Goal: Task Accomplishment & Management: Complete application form

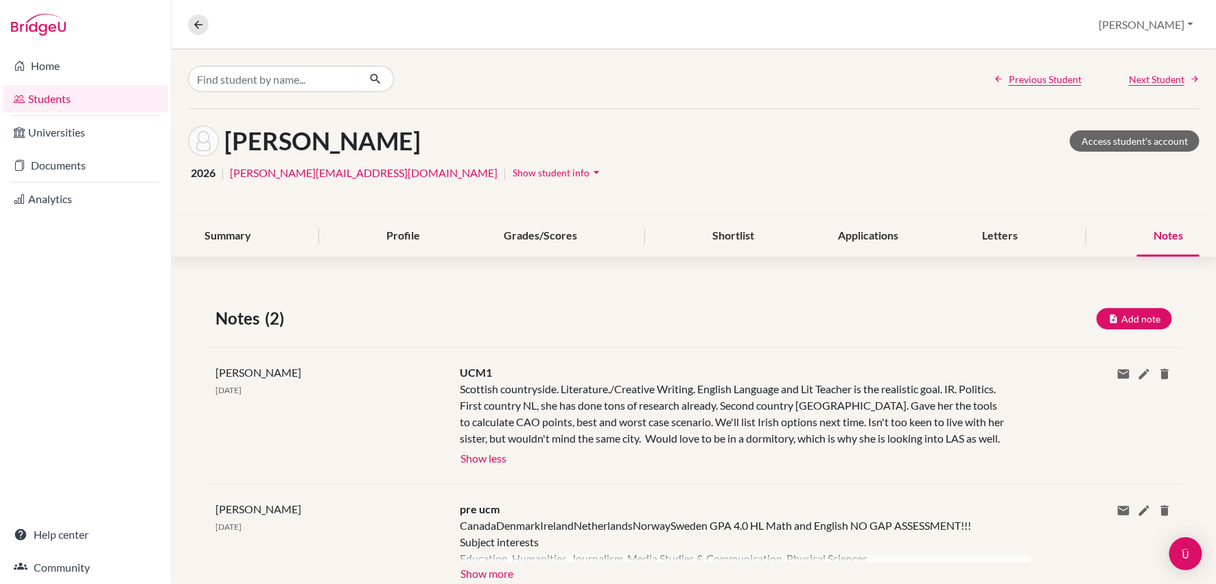
scroll to position [45, 0]
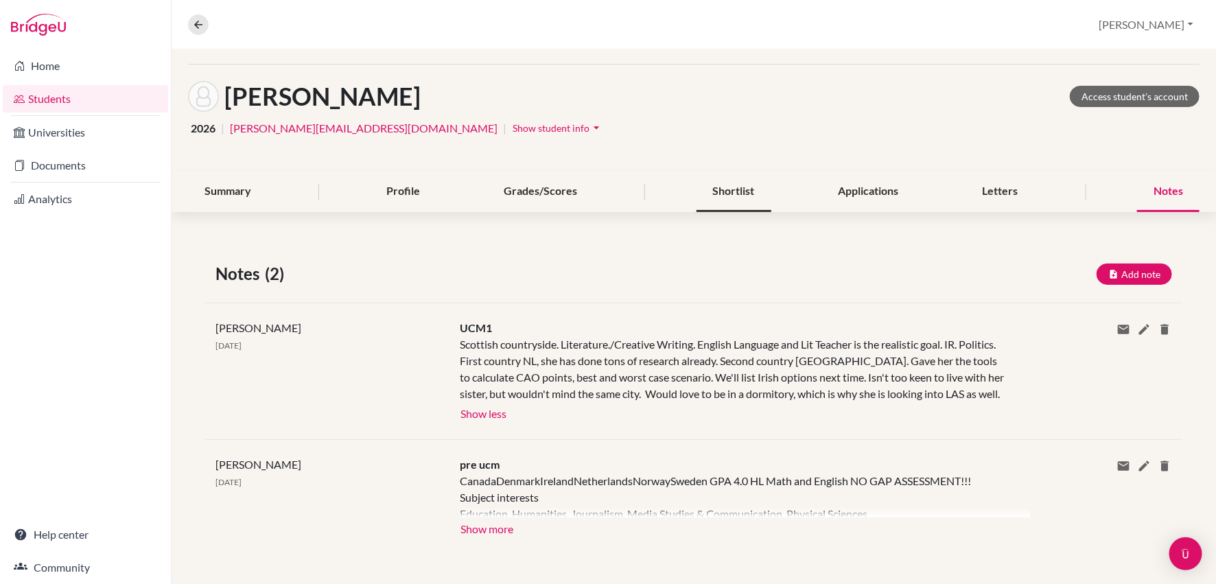
click at [733, 190] on div "Shortlist" at bounding box center [733, 191] width 75 height 40
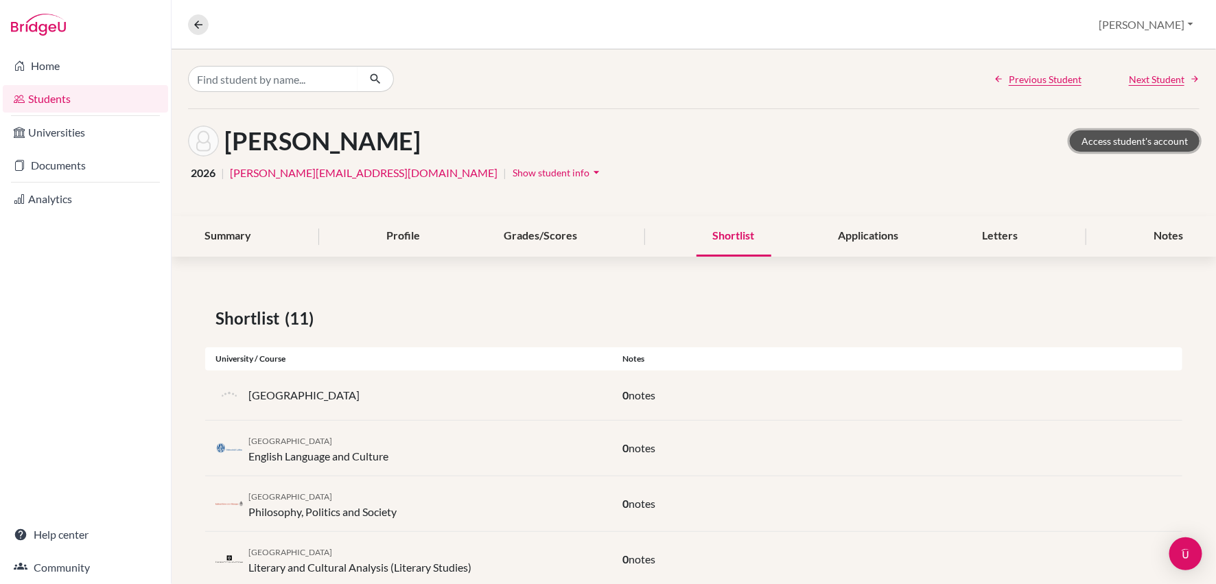
click at [1121, 142] on link "Access student's account" at bounding box center [1134, 140] width 130 height 21
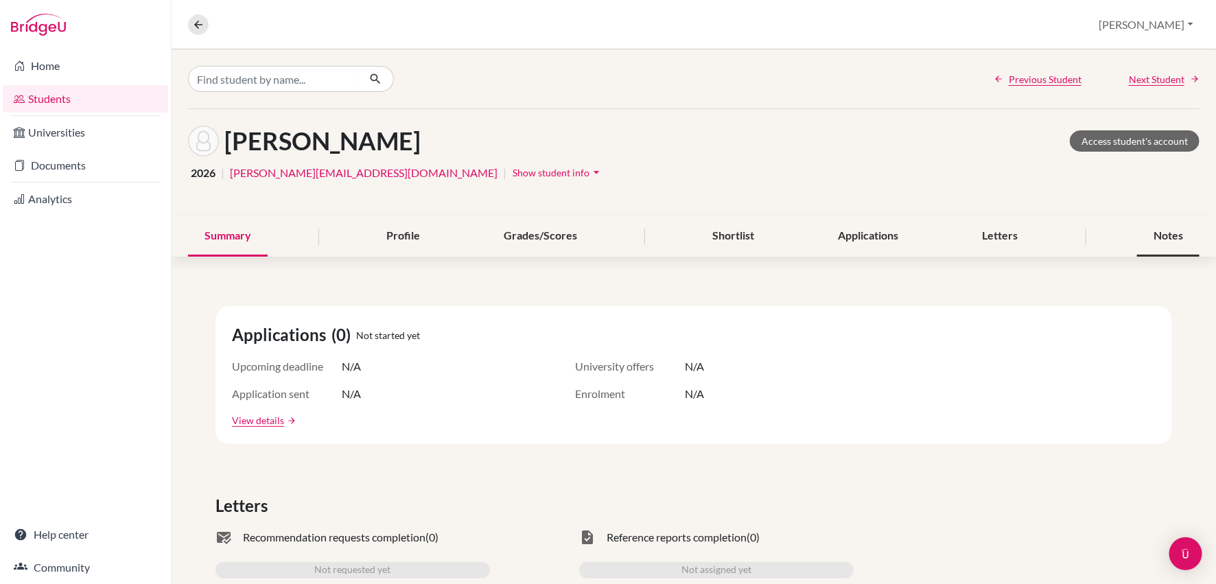
click at [1163, 229] on div "Notes" at bounding box center [1168, 236] width 62 height 40
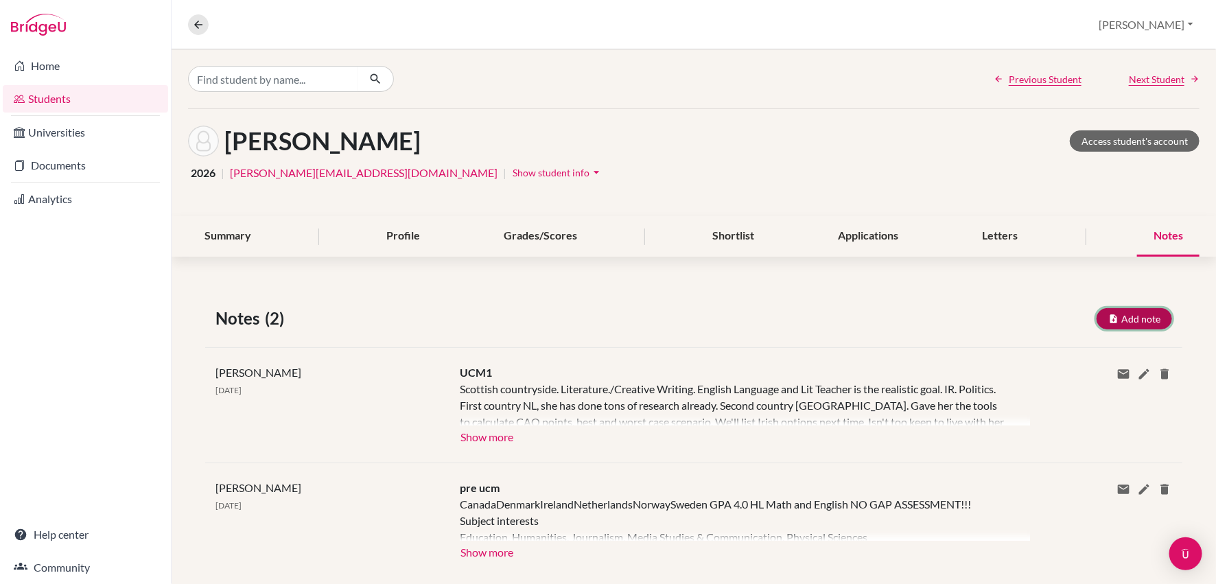
click at [1133, 319] on button "Add note" at bounding box center [1133, 318] width 75 height 21
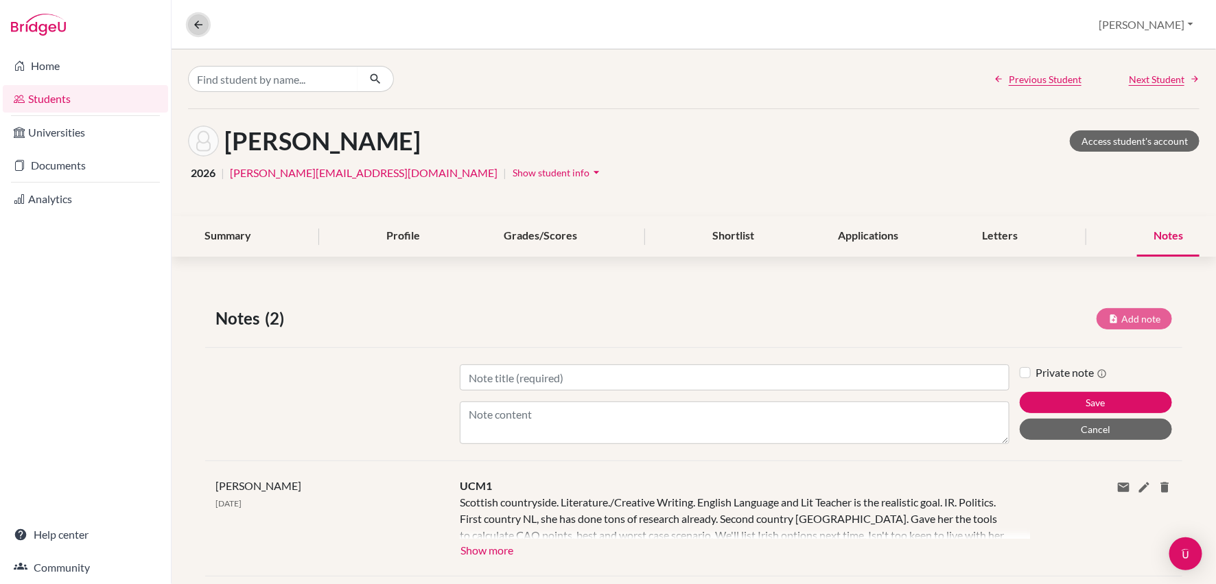
click at [189, 22] on button at bounding box center [198, 24] width 21 height 21
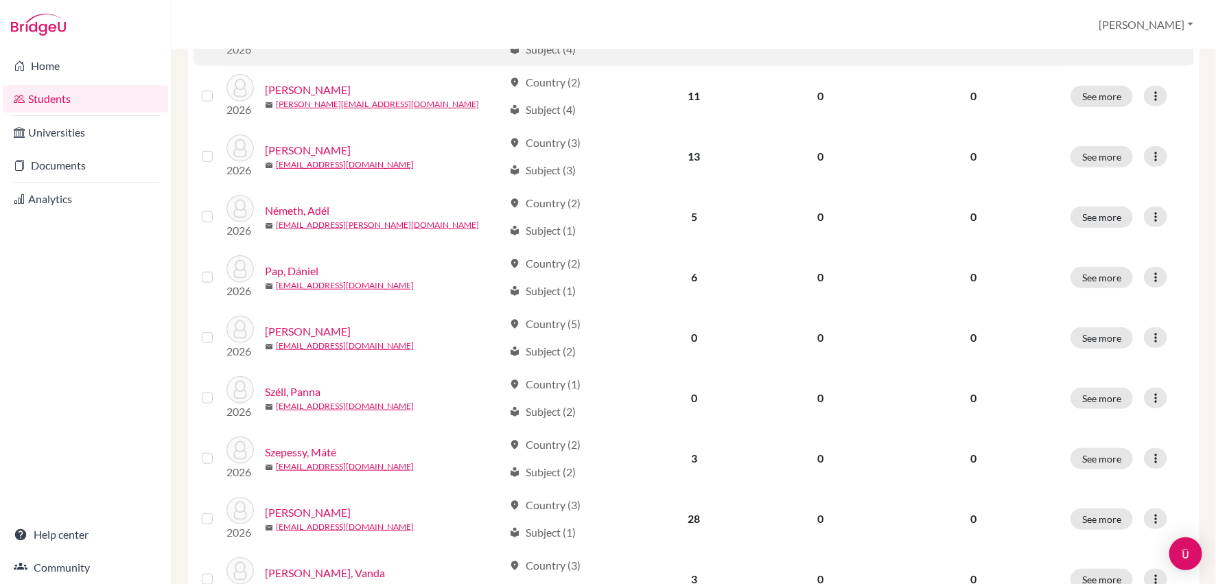
scroll to position [407, 0]
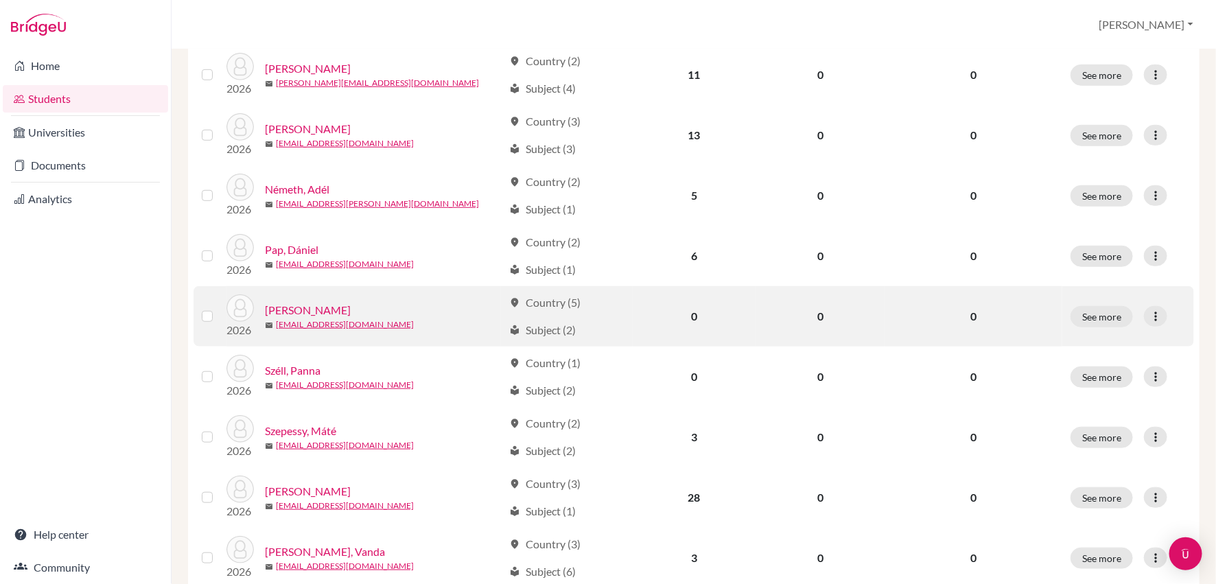
click at [313, 308] on link "[PERSON_NAME]" at bounding box center [308, 310] width 86 height 16
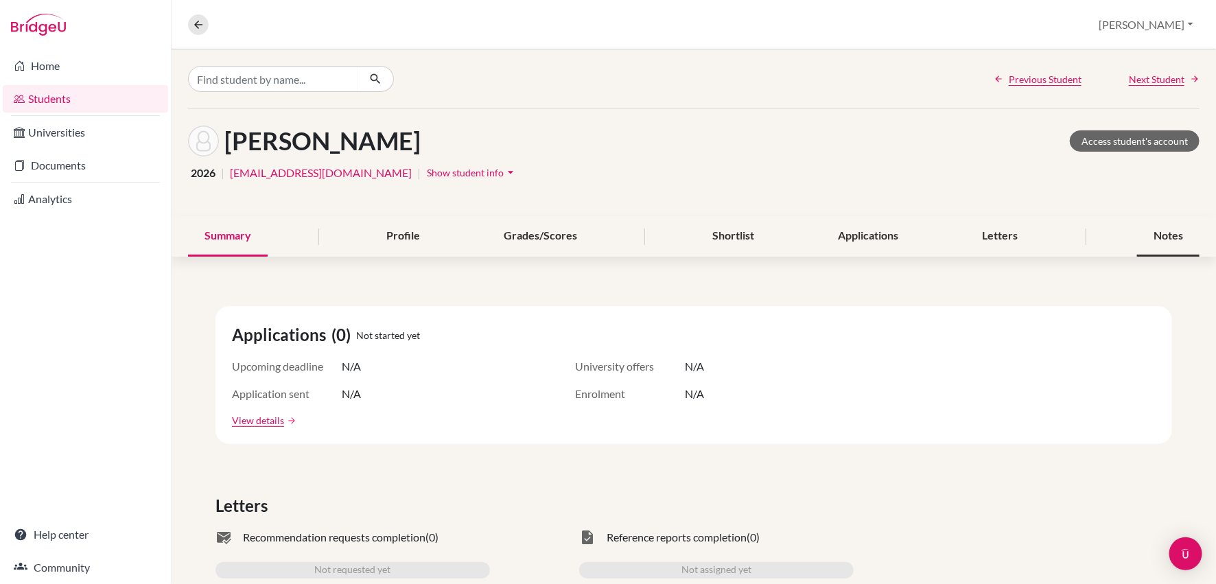
click at [1163, 235] on div "Notes" at bounding box center [1168, 236] width 62 height 40
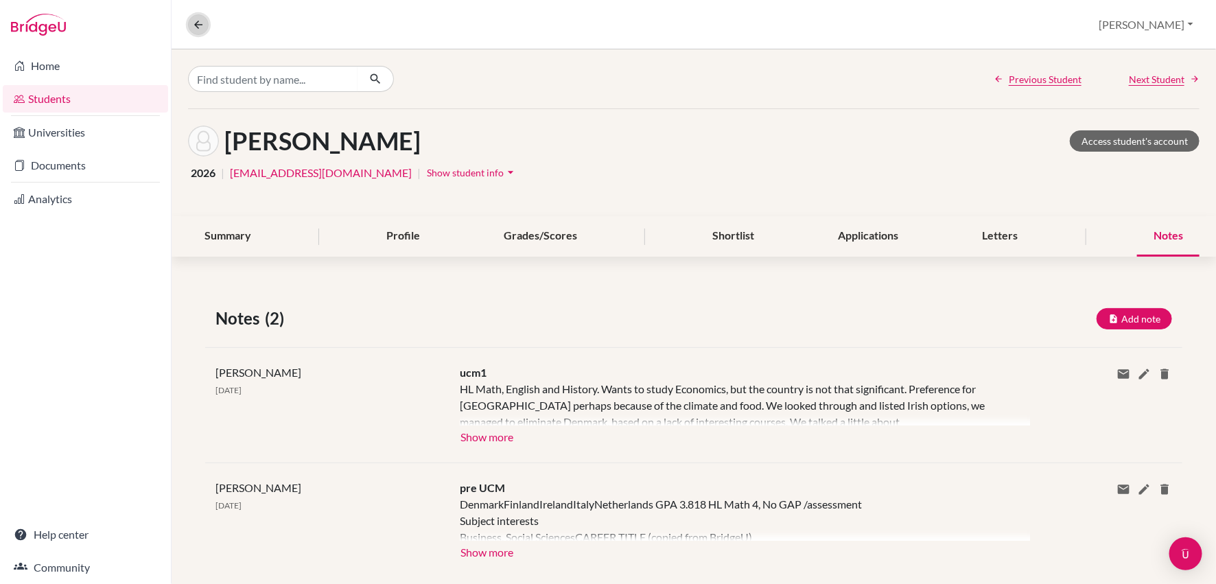
click at [192, 28] on icon at bounding box center [198, 25] width 12 height 12
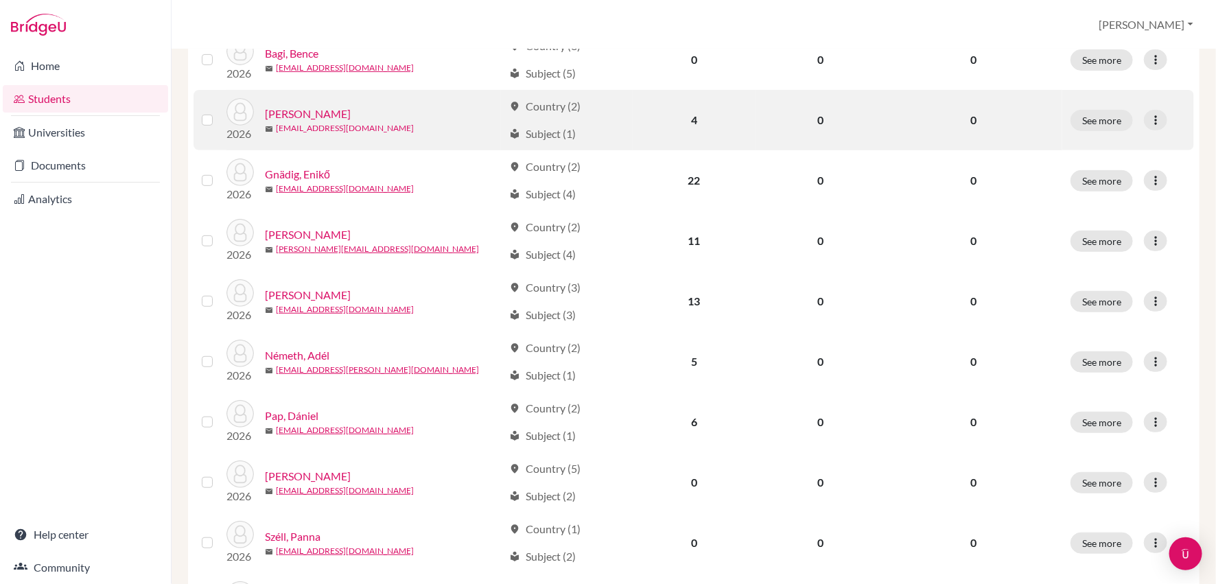
scroll to position [265, 0]
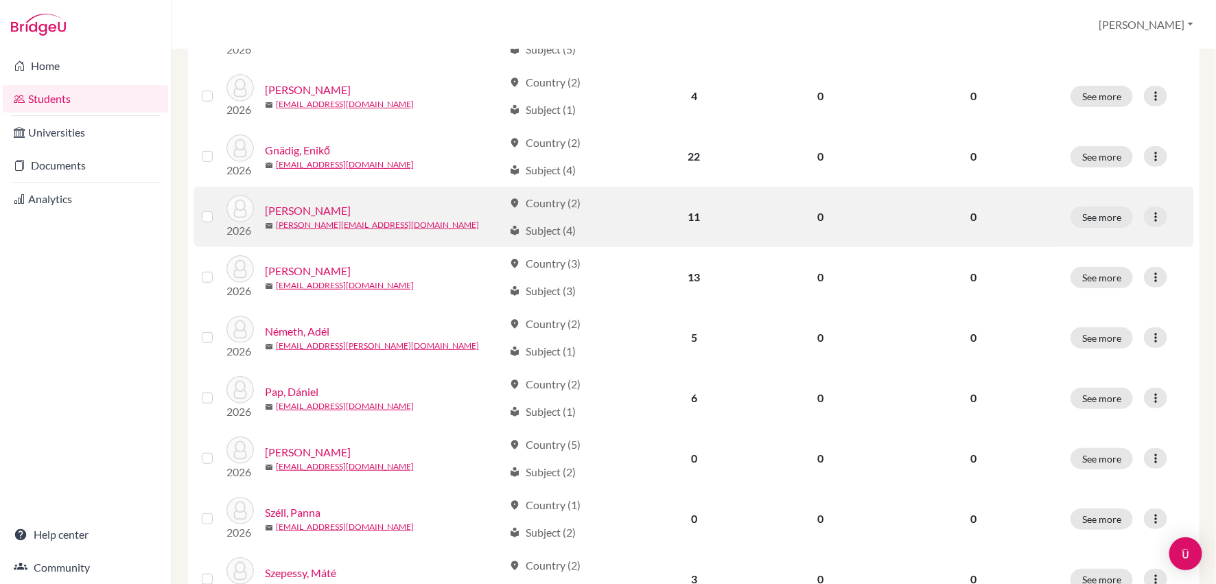
click at [333, 210] on link "Katzer, Alexandra" at bounding box center [308, 210] width 86 height 16
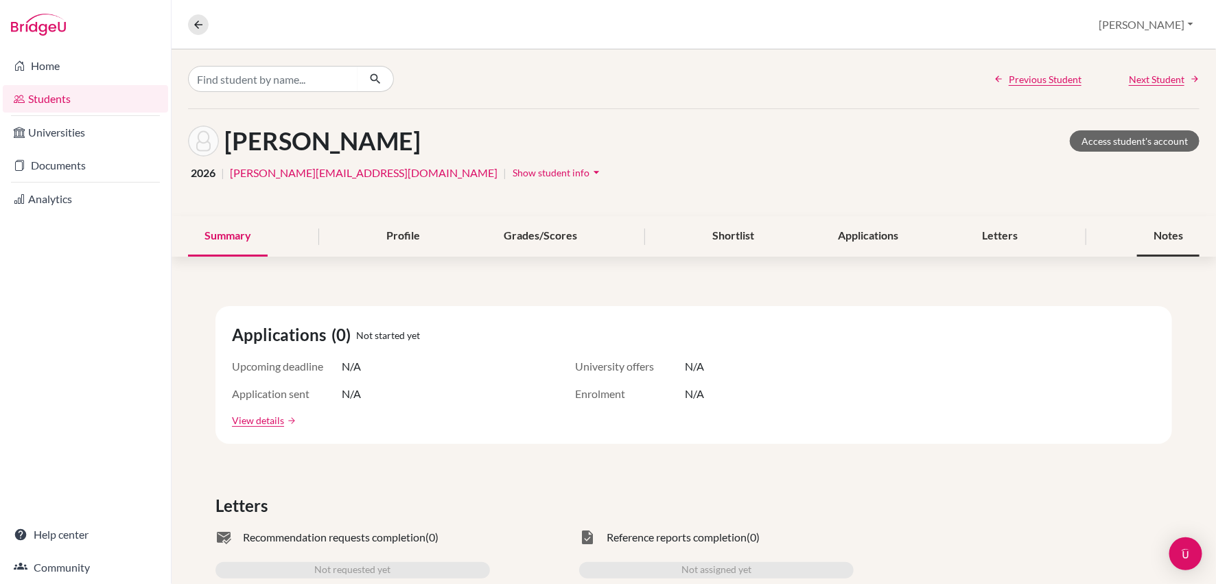
click at [1172, 226] on div "Notes" at bounding box center [1168, 236] width 62 height 40
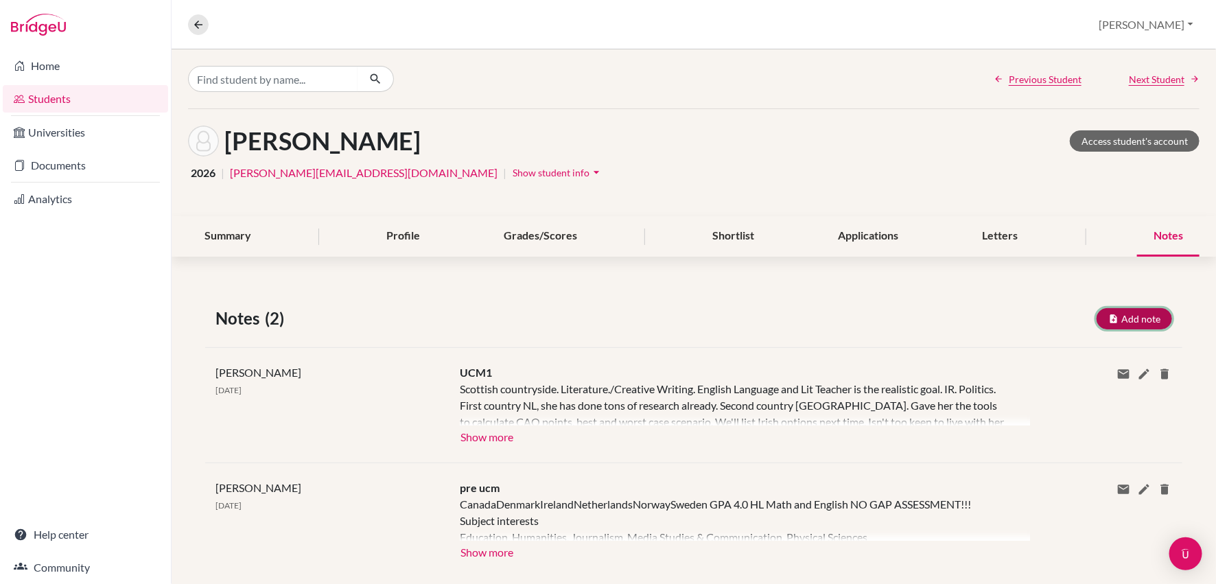
click at [1139, 319] on button "Add note" at bounding box center [1133, 318] width 75 height 21
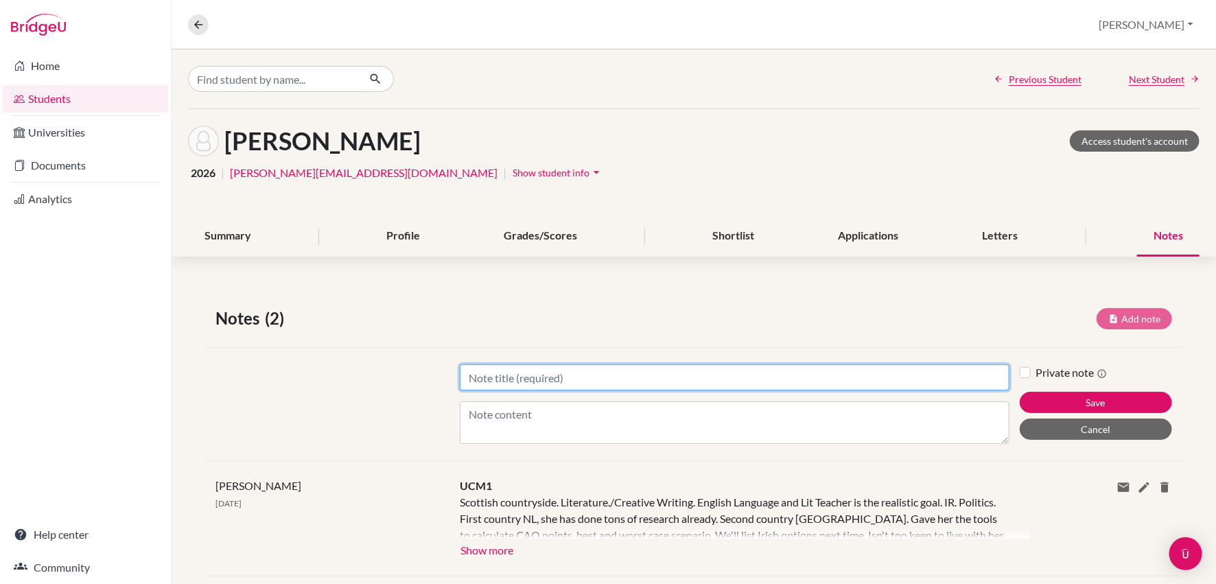
click at [520, 376] on input "Title" at bounding box center [734, 377] width 549 height 26
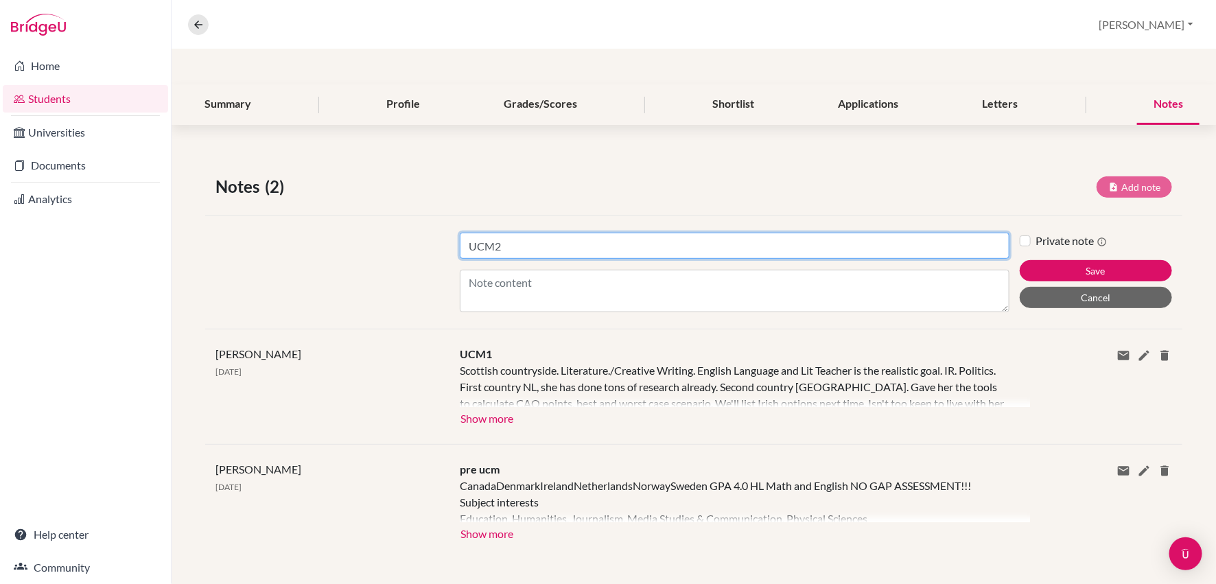
scroll to position [136, 0]
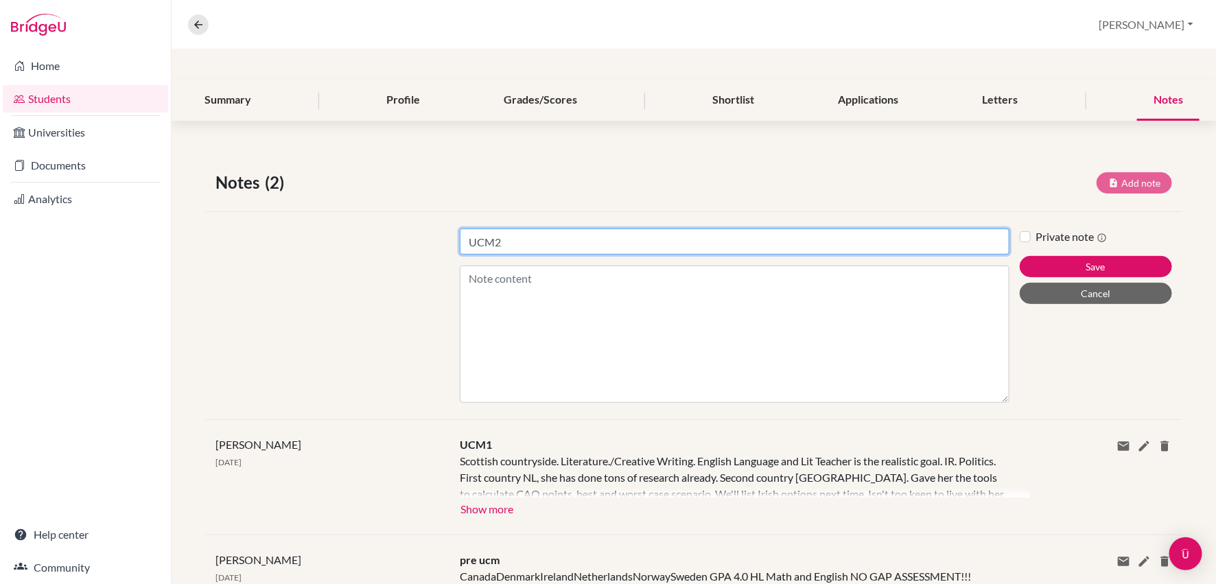
drag, startPoint x: 1005, startPoint y: 302, endPoint x: 1006, endPoint y: 425, distance: 123.5
click at [1006, 425] on div "Notes (2) Add note Title UCM2 Content Private note Save Cancel Jay Kiss 18 Jul …" at bounding box center [693, 409] width 1044 height 545
type input "UCM2"
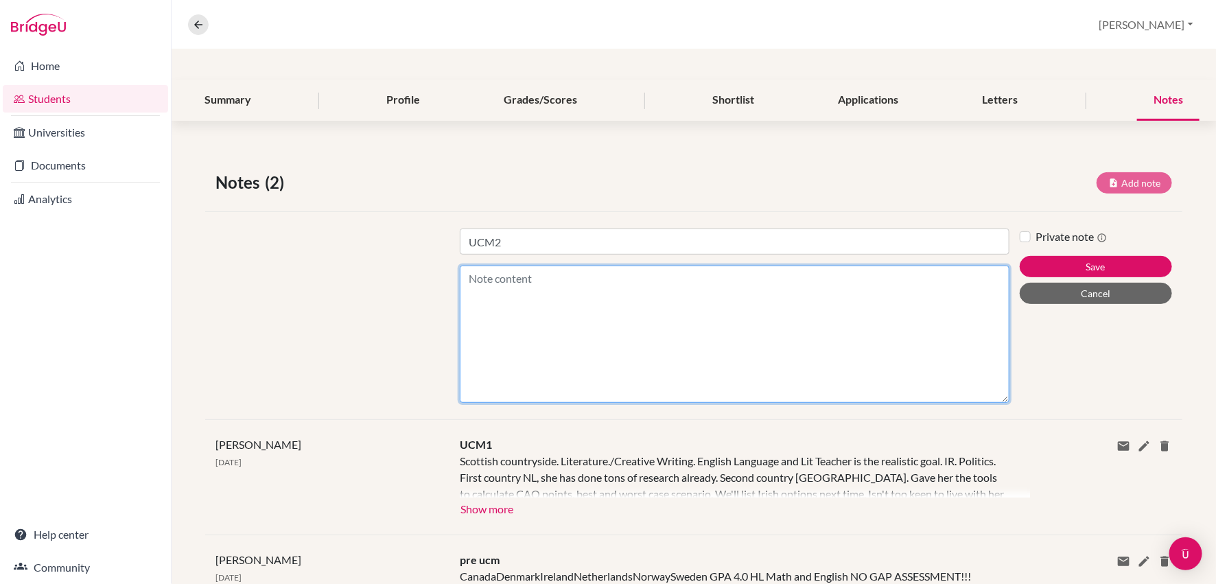
click at [510, 282] on textarea "Content" at bounding box center [734, 333] width 549 height 137
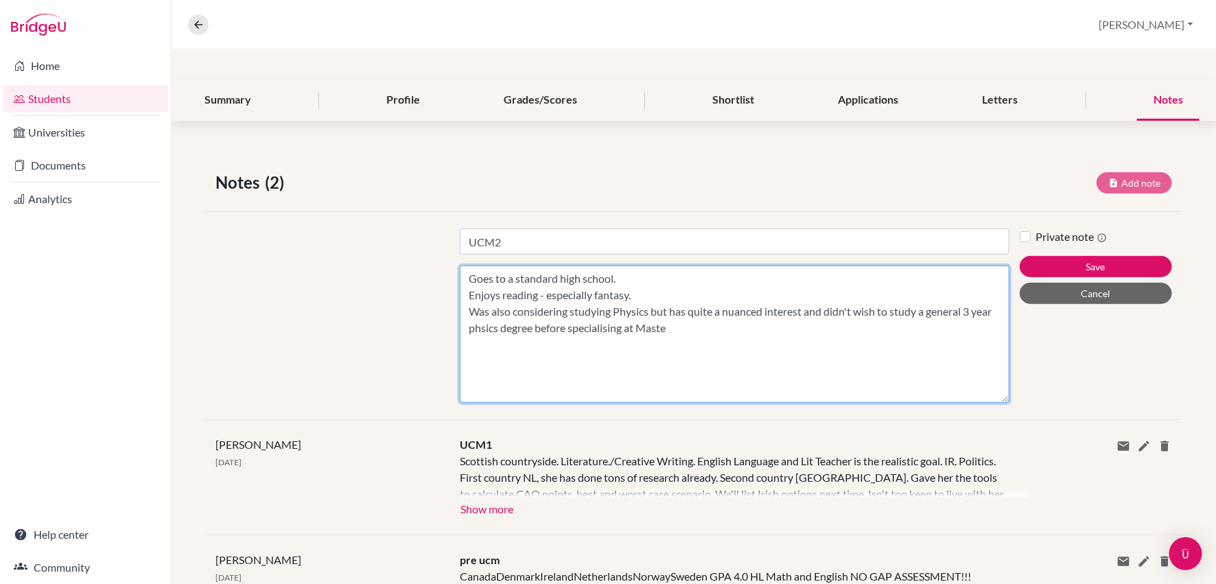
click at [480, 325] on textarea "Goes to a standard high school. Enjoys reading - especially fantasy. Was also c…" at bounding box center [734, 333] width 549 height 137
click at [682, 328] on textarea "Goes to a standard high school. Enjoys reading - especially fantasy. Was also c…" at bounding box center [734, 333] width 549 height 137
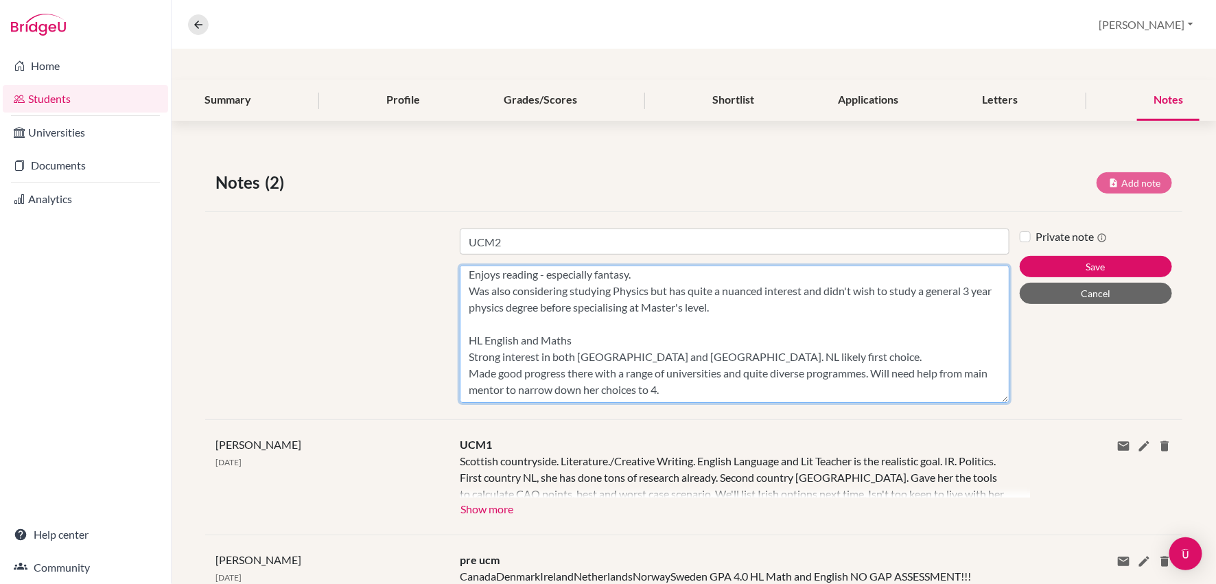
scroll to position [47, 0]
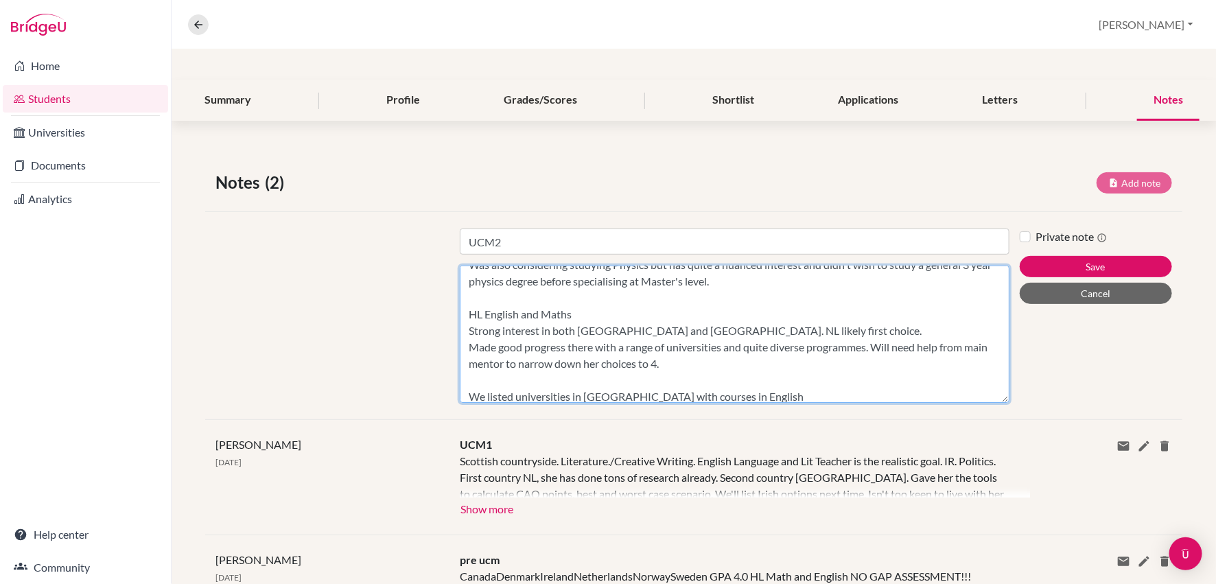
click at [613, 396] on textarea "Goes to a standard high school. Enjoys reading - especially fantasy. Was also c…" at bounding box center [734, 333] width 549 height 137
click at [729, 394] on textarea "Goes to a standard high school. Enjoys reading - especially fantasy. Was also c…" at bounding box center [734, 333] width 549 height 137
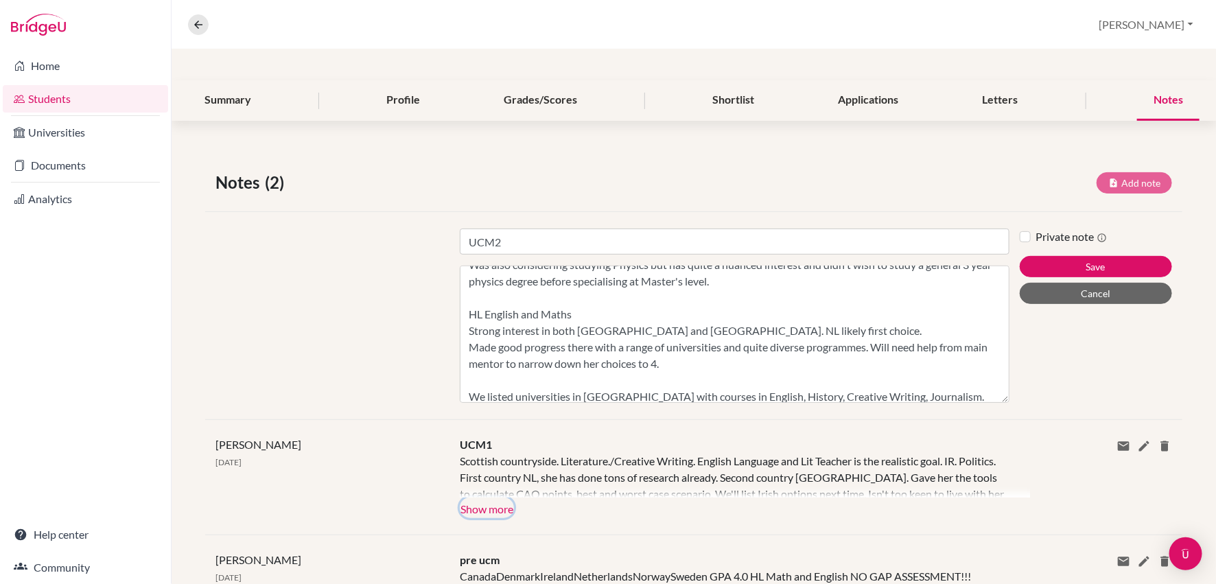
click at [499, 507] on button "Show more" at bounding box center [487, 507] width 54 height 21
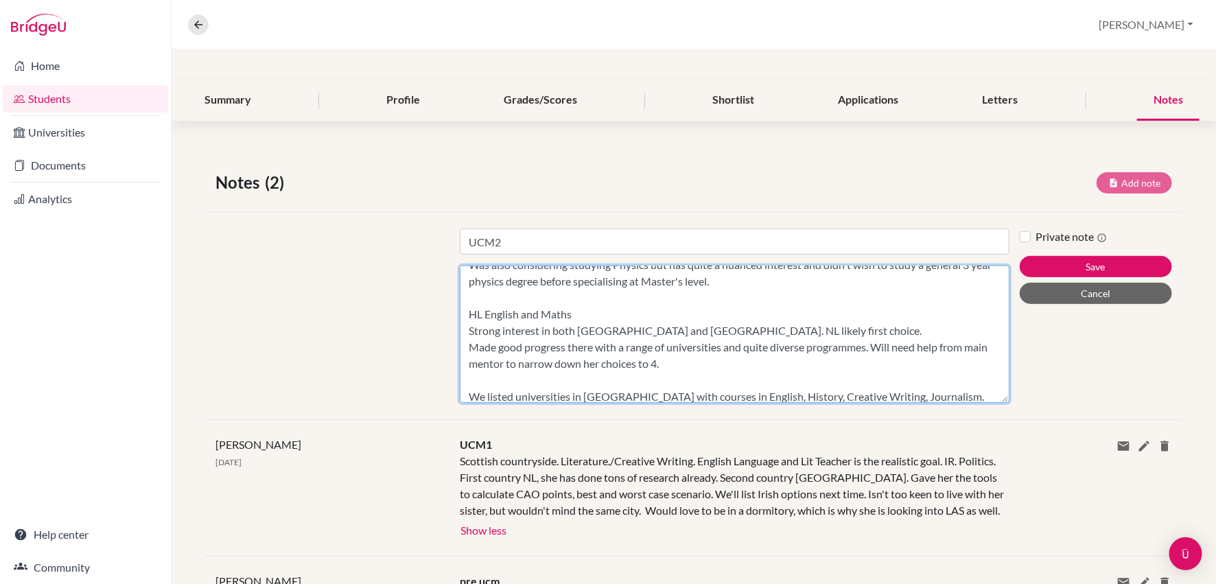
click at [923, 393] on textarea "Goes to a standard high school. Enjoys reading - especially fantasy. Was also c…" at bounding box center [734, 333] width 549 height 137
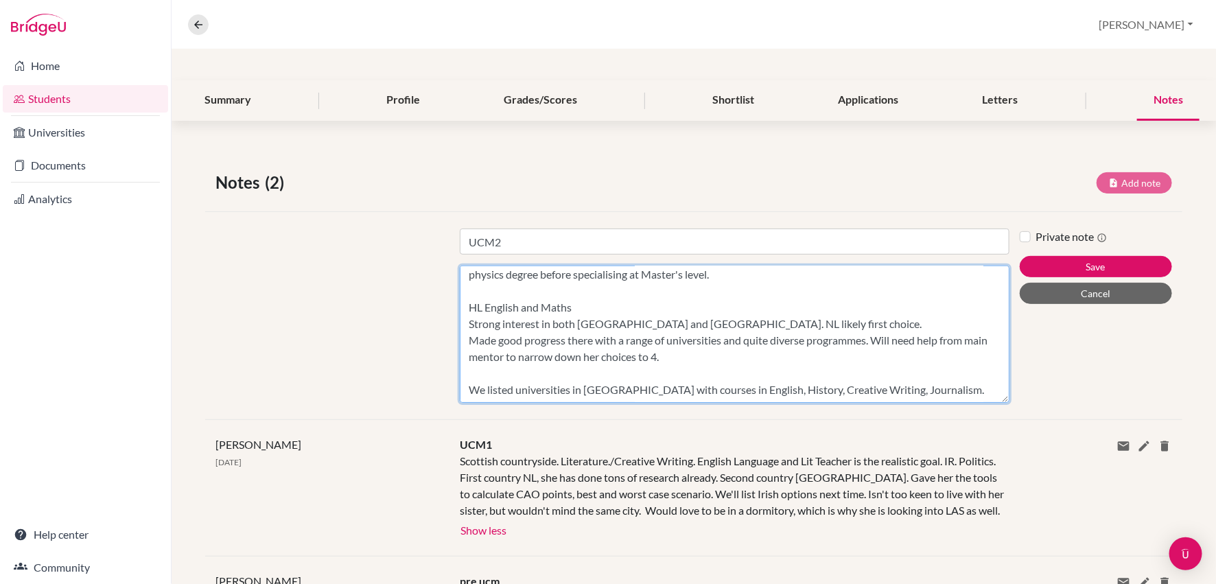
scroll to position [80, 0]
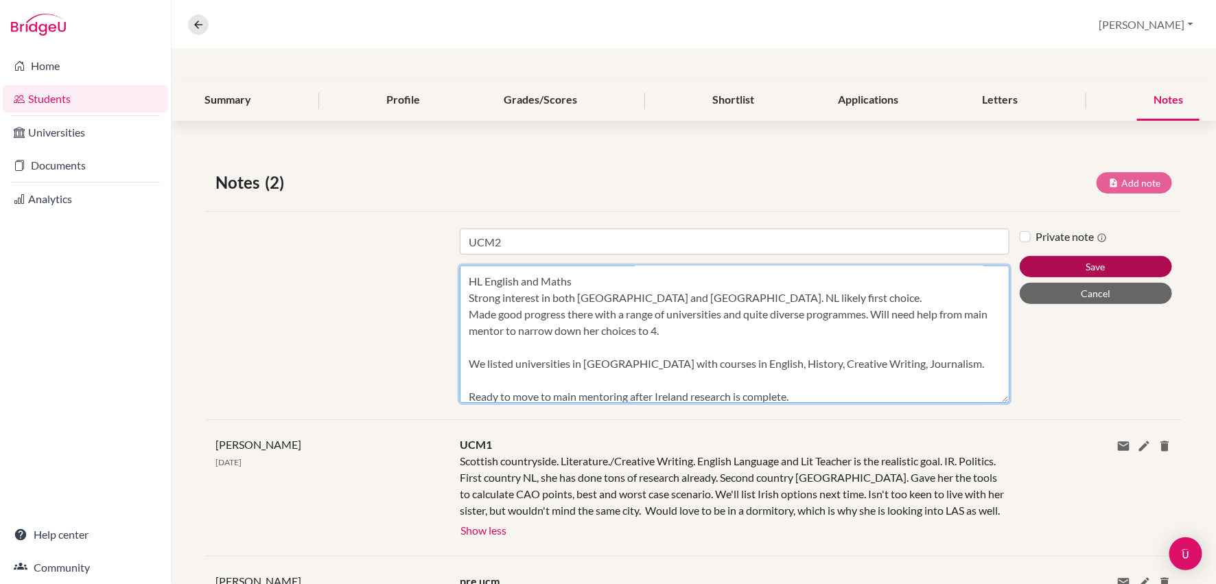
type textarea "Goes to a standard high school. Enjoys reading - especially fantasy. Was also c…"
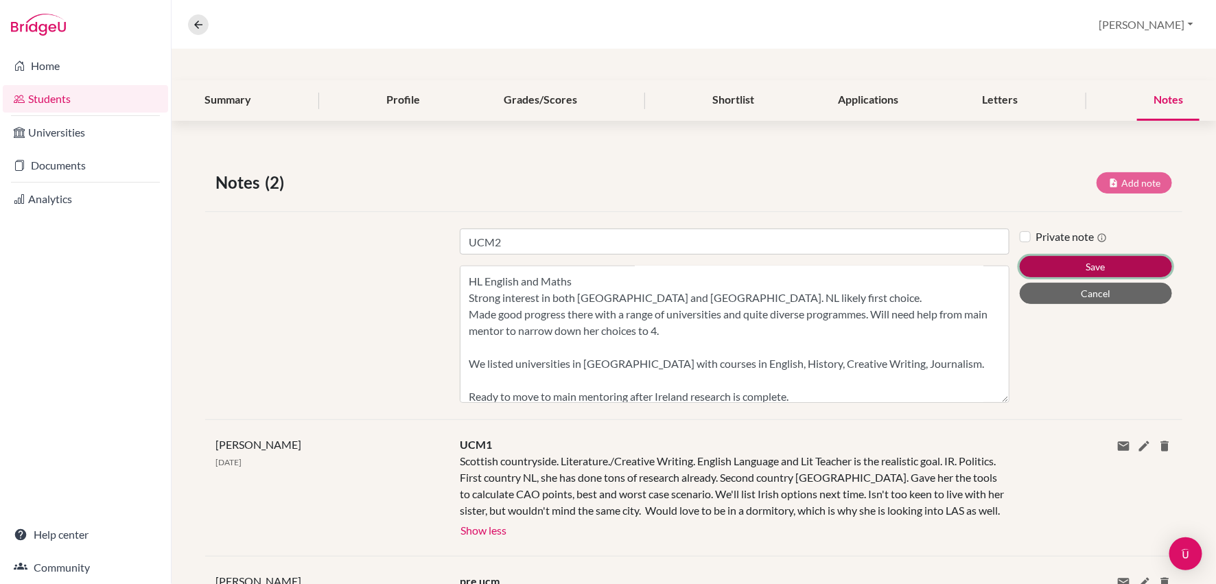
click at [1085, 260] on button "Save" at bounding box center [1095, 266] width 152 height 21
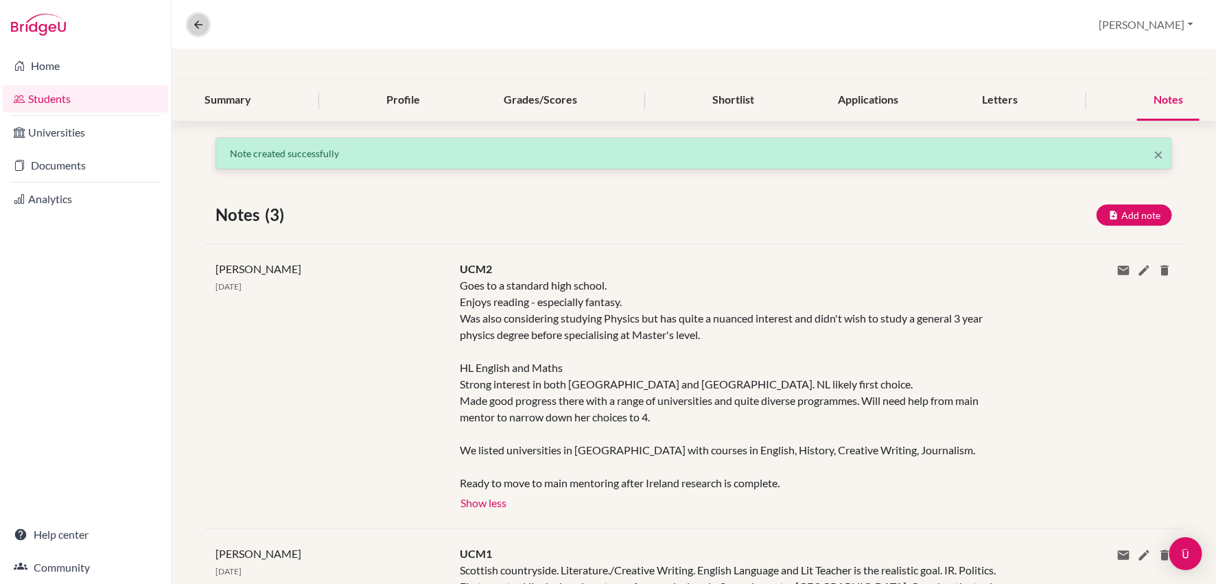
click at [196, 26] on icon at bounding box center [198, 25] width 12 height 12
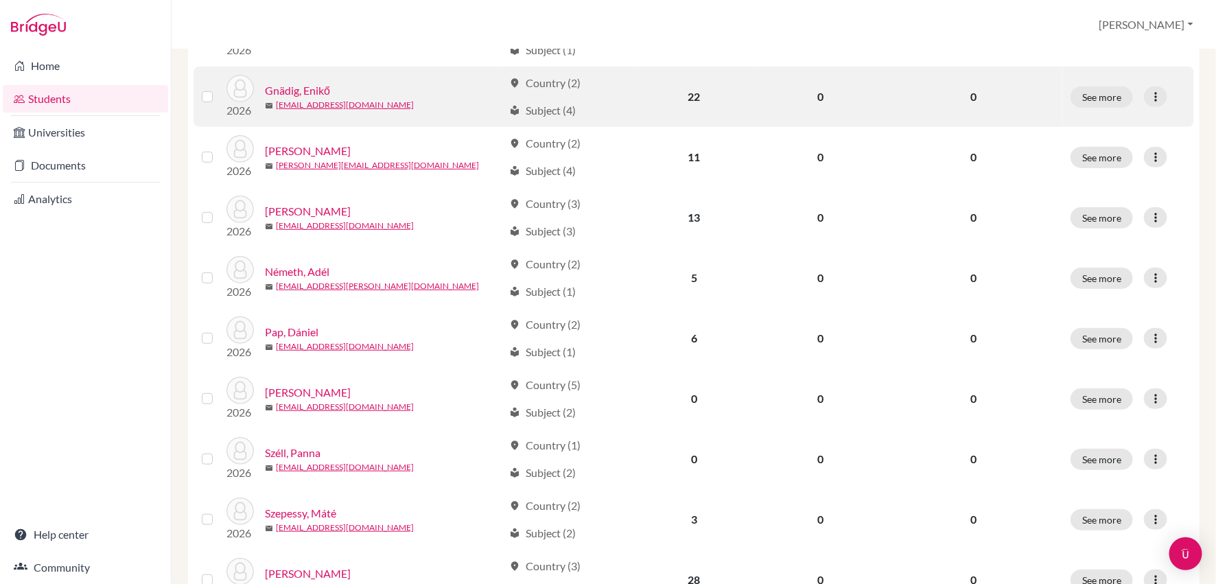
scroll to position [327, 0]
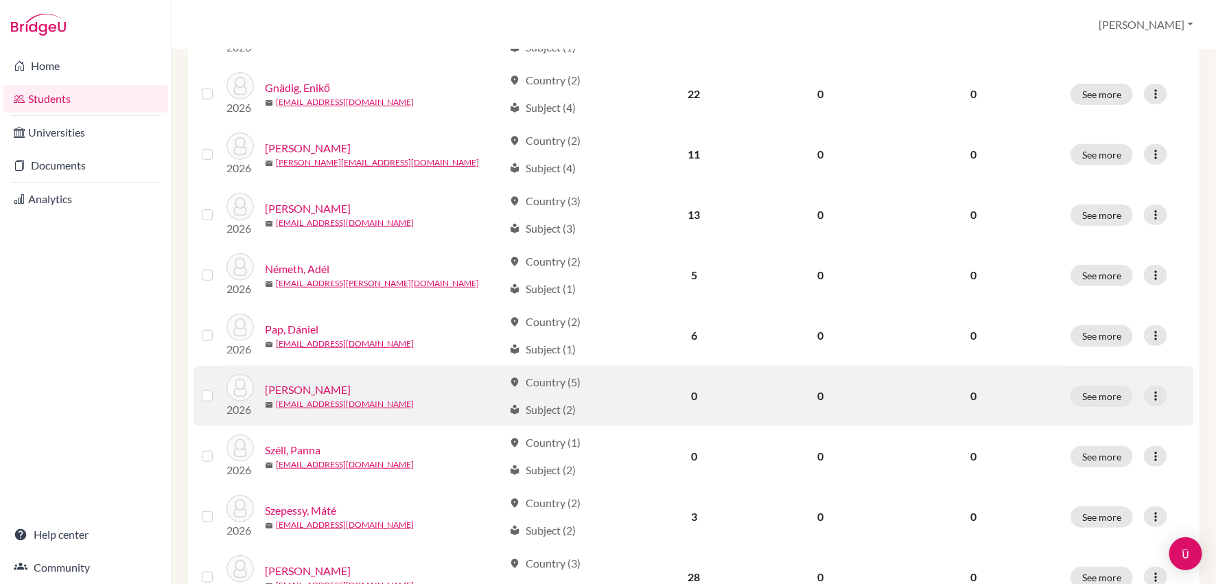
click at [316, 390] on link "[PERSON_NAME]" at bounding box center [308, 389] width 86 height 16
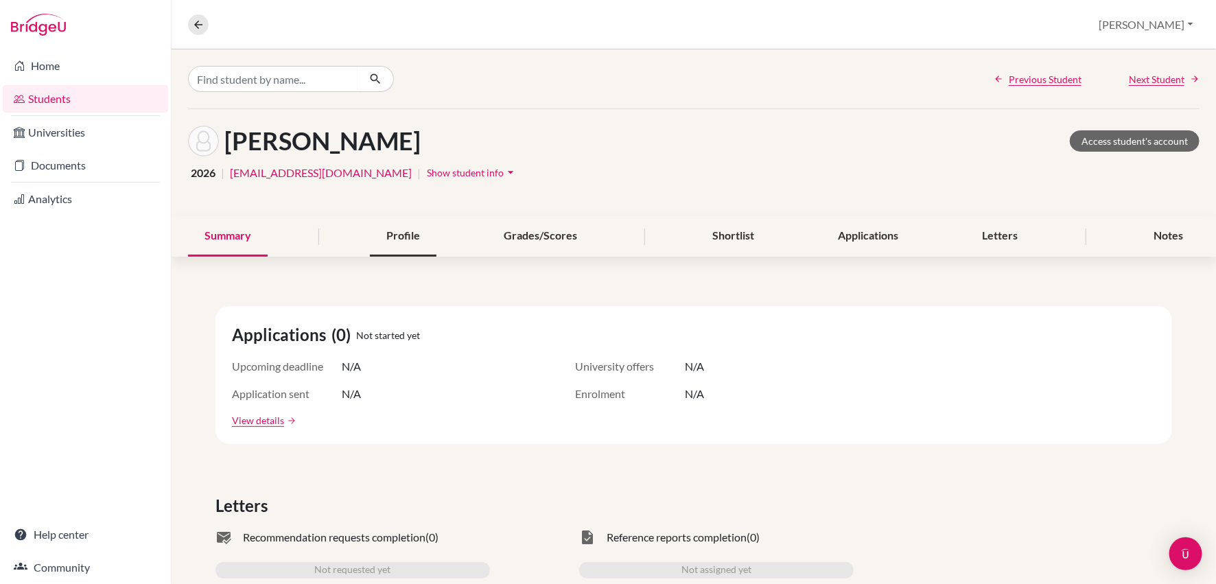
click at [406, 231] on div "Profile" at bounding box center [403, 236] width 67 height 40
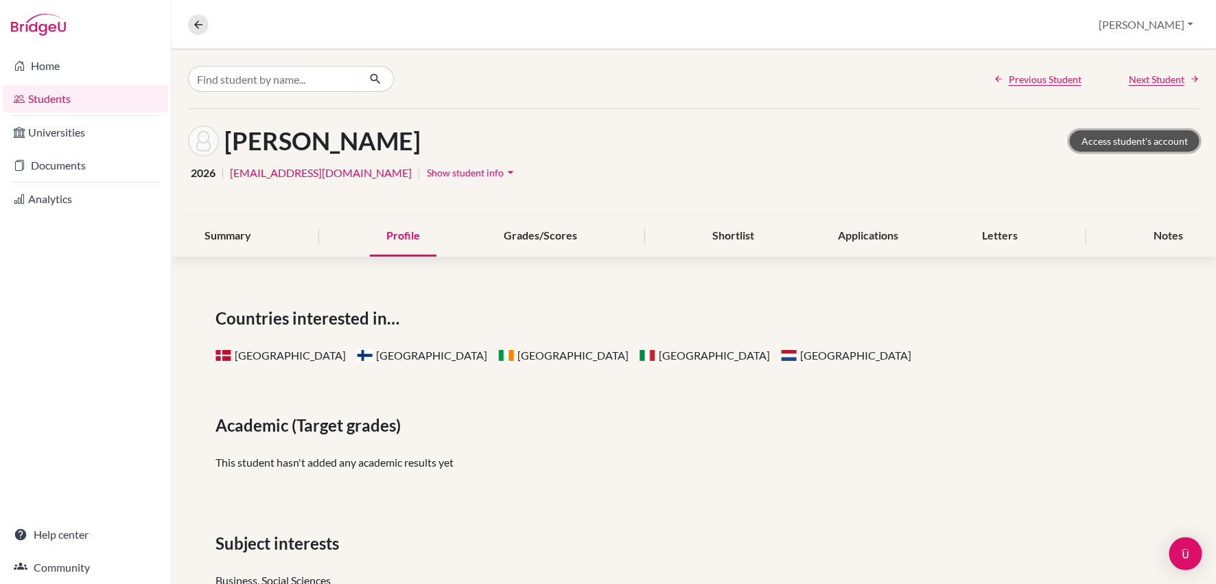
click at [1128, 143] on link "Access student's account" at bounding box center [1134, 140] width 130 height 21
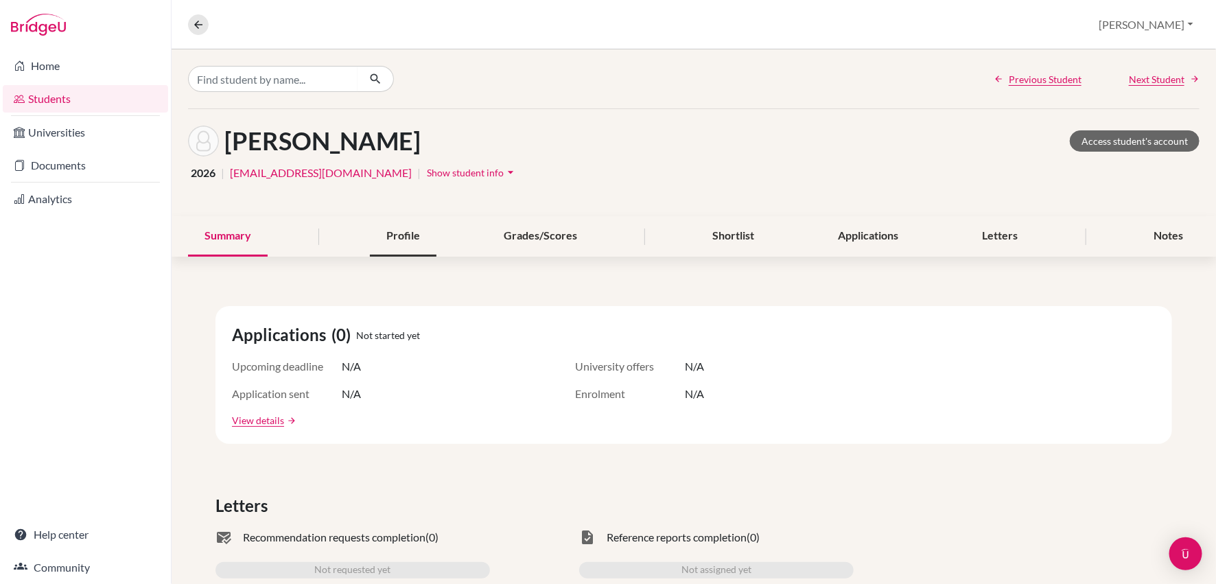
click at [408, 237] on div "Profile" at bounding box center [403, 236] width 67 height 40
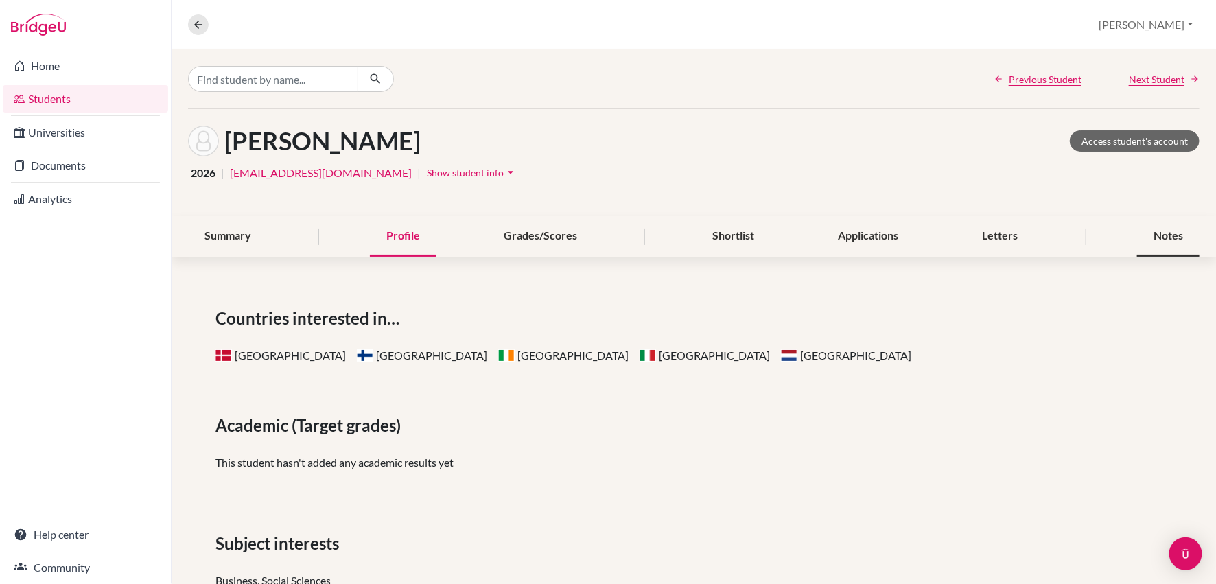
click at [1160, 237] on div "Notes" at bounding box center [1168, 236] width 62 height 40
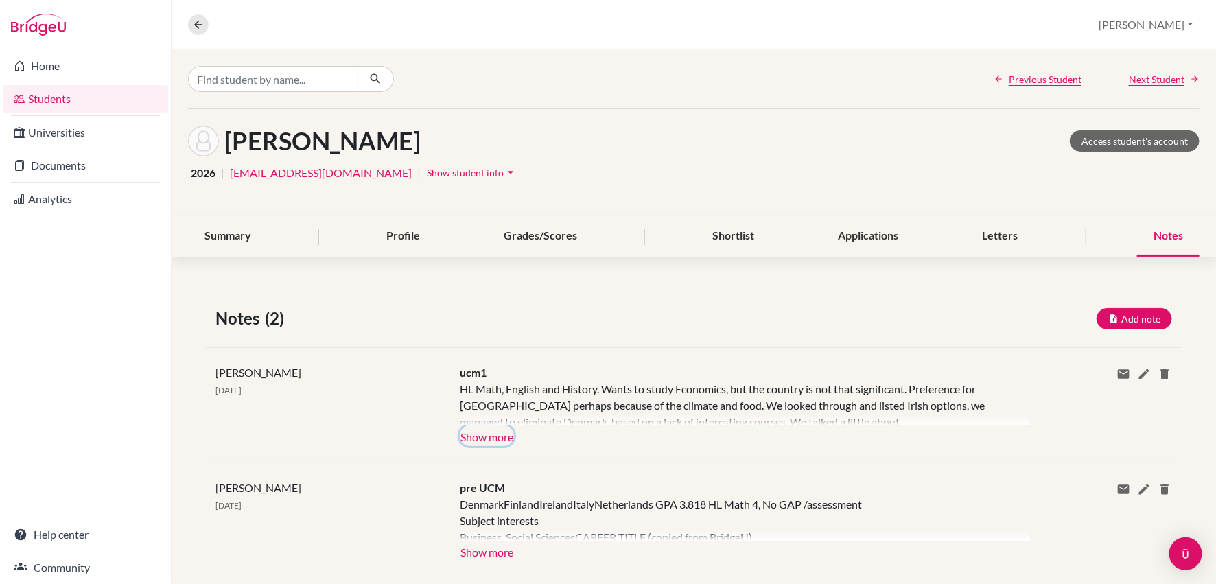
click at [488, 441] on button "Show more" at bounding box center [487, 435] width 54 height 21
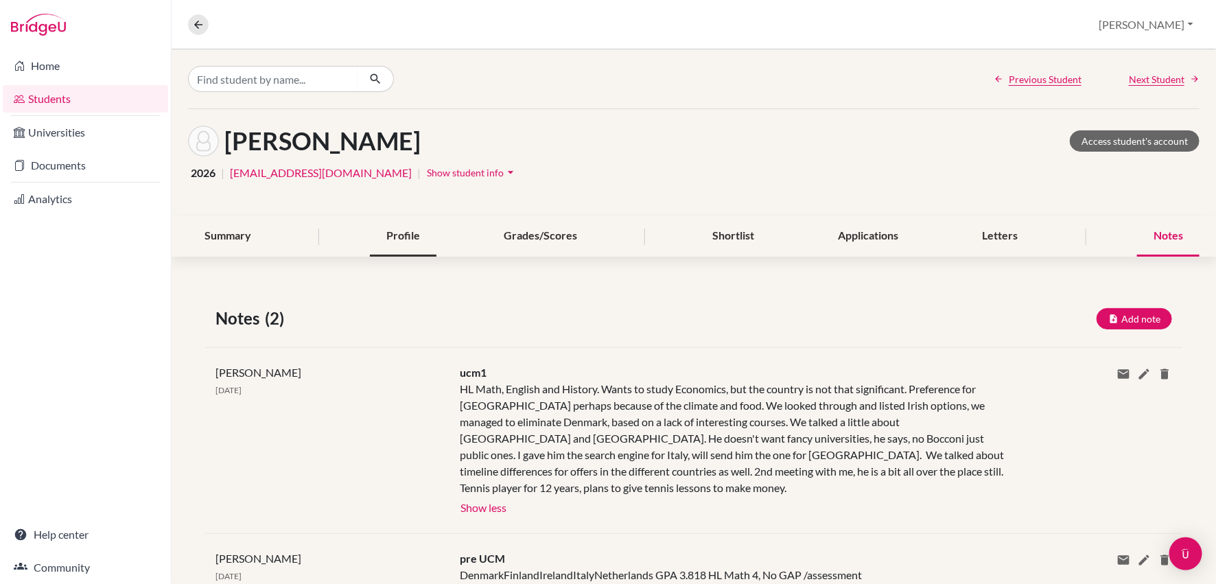
click at [402, 238] on div "Profile" at bounding box center [403, 236] width 67 height 40
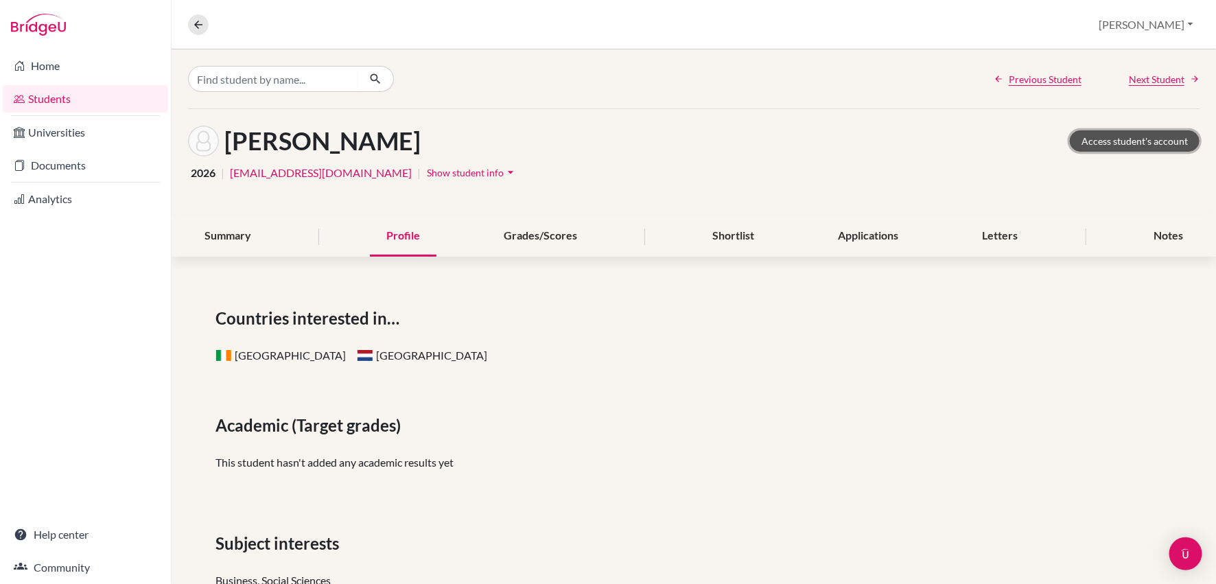
click at [1108, 145] on link "Access student's account" at bounding box center [1134, 140] width 130 height 21
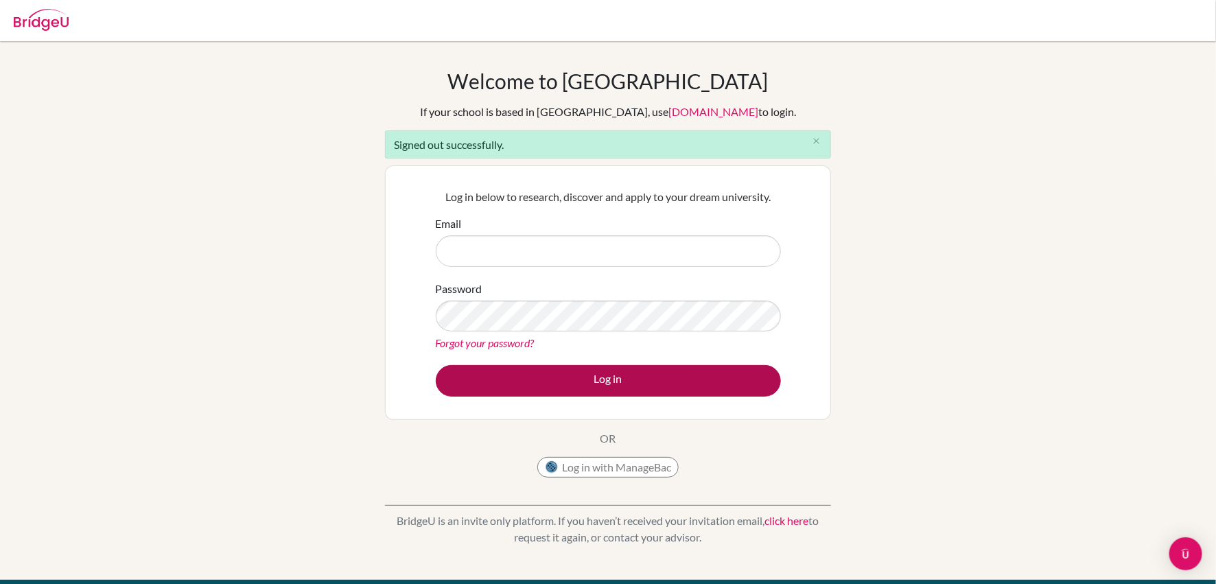
type input "sarah@theglobalfaculty.com"
click at [655, 385] on button "Log in" at bounding box center [608, 381] width 345 height 32
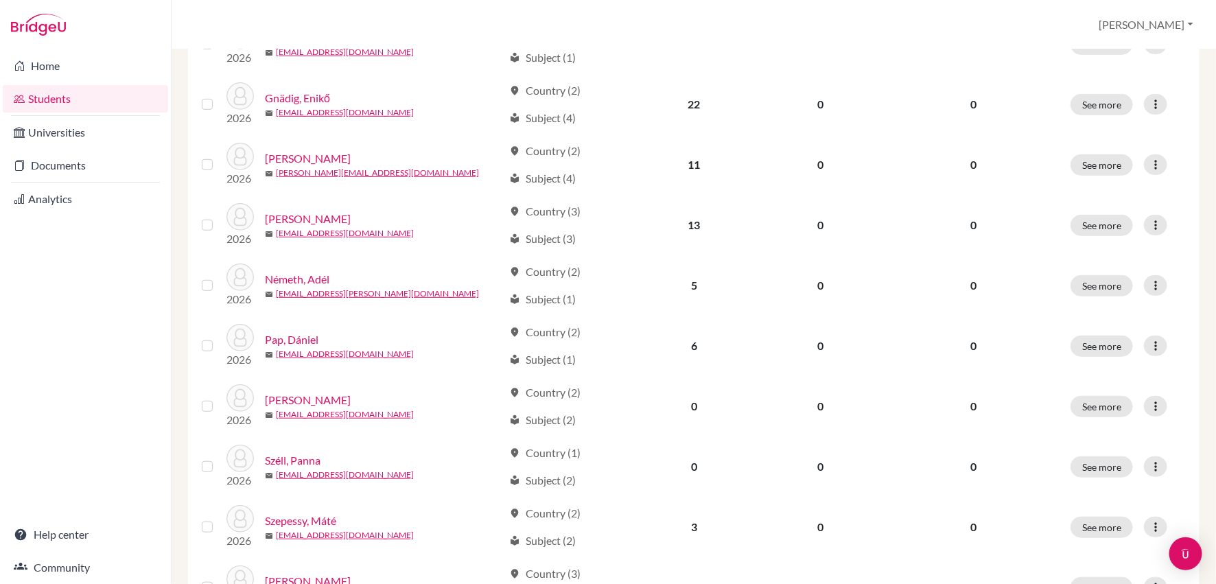
scroll to position [430, 0]
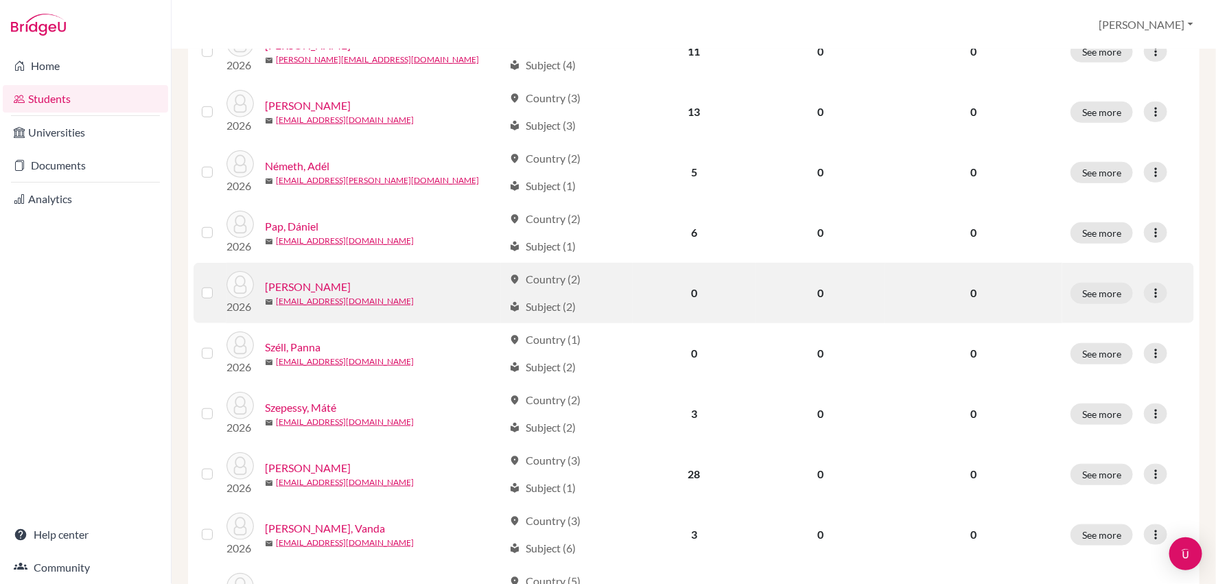
click at [321, 281] on link "[PERSON_NAME]" at bounding box center [308, 287] width 86 height 16
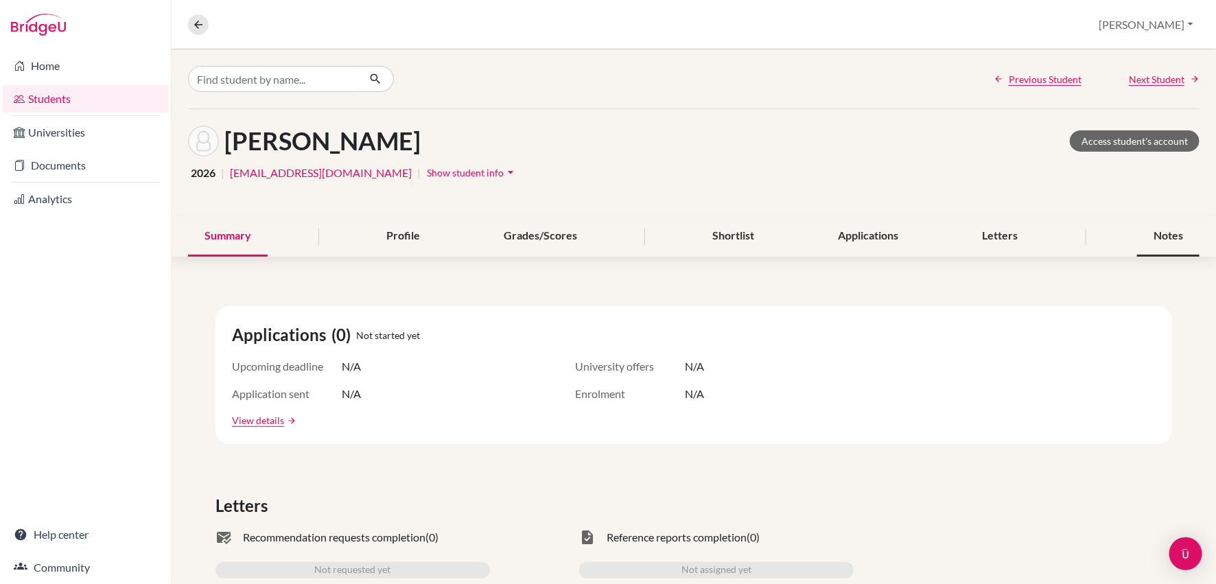
click at [1159, 235] on div "Notes" at bounding box center [1168, 236] width 62 height 40
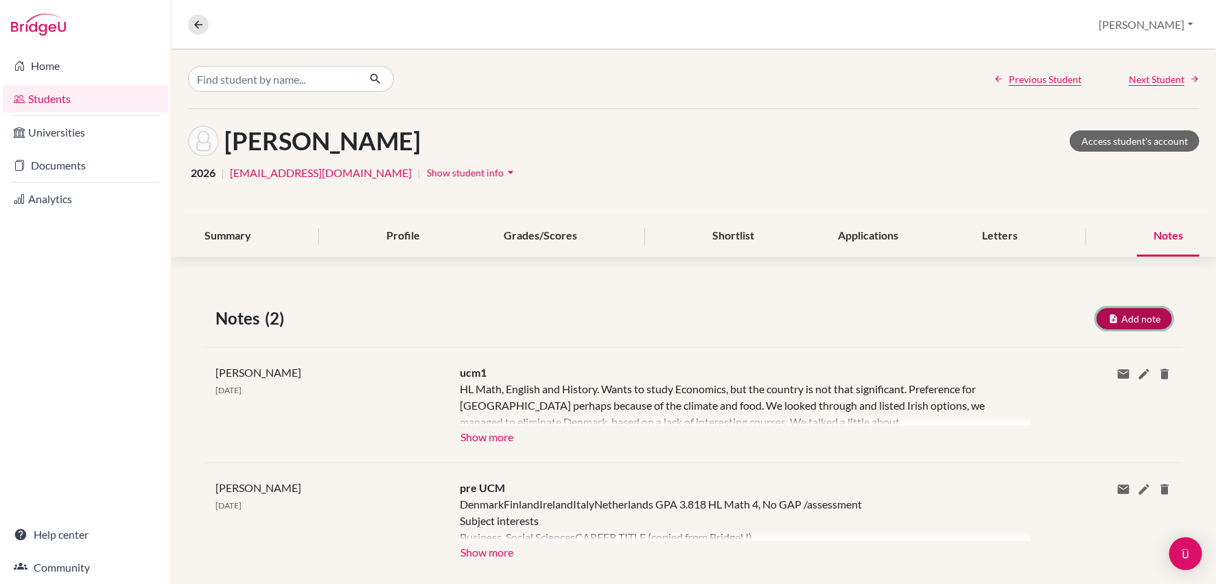
click at [1136, 320] on button "Add note" at bounding box center [1133, 318] width 75 height 21
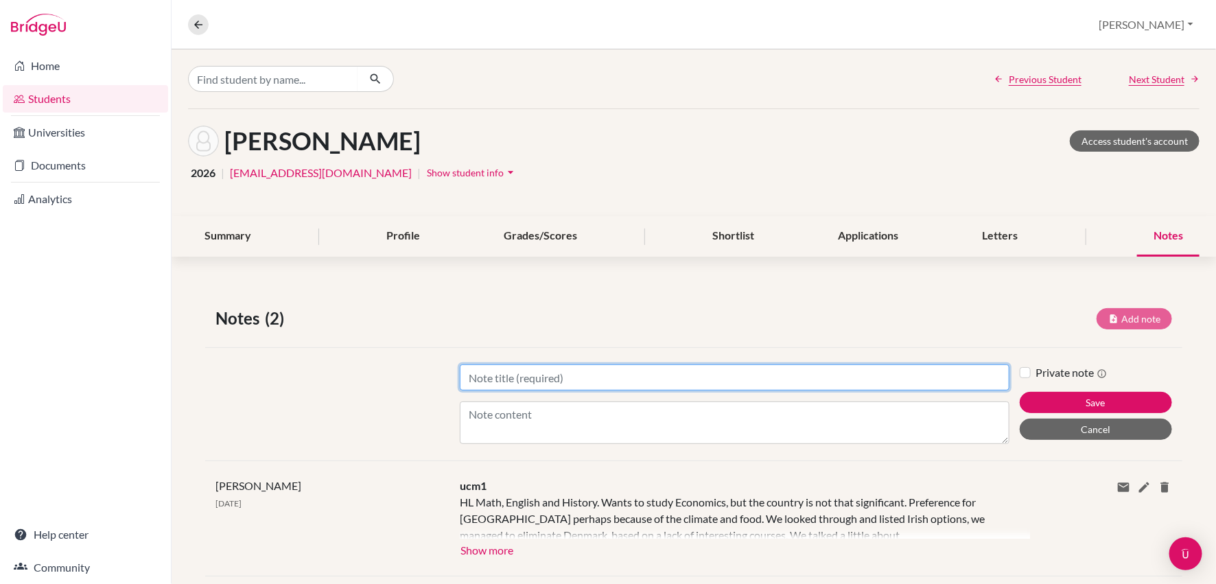
click at [521, 373] on input "Title" at bounding box center [734, 377] width 549 height 26
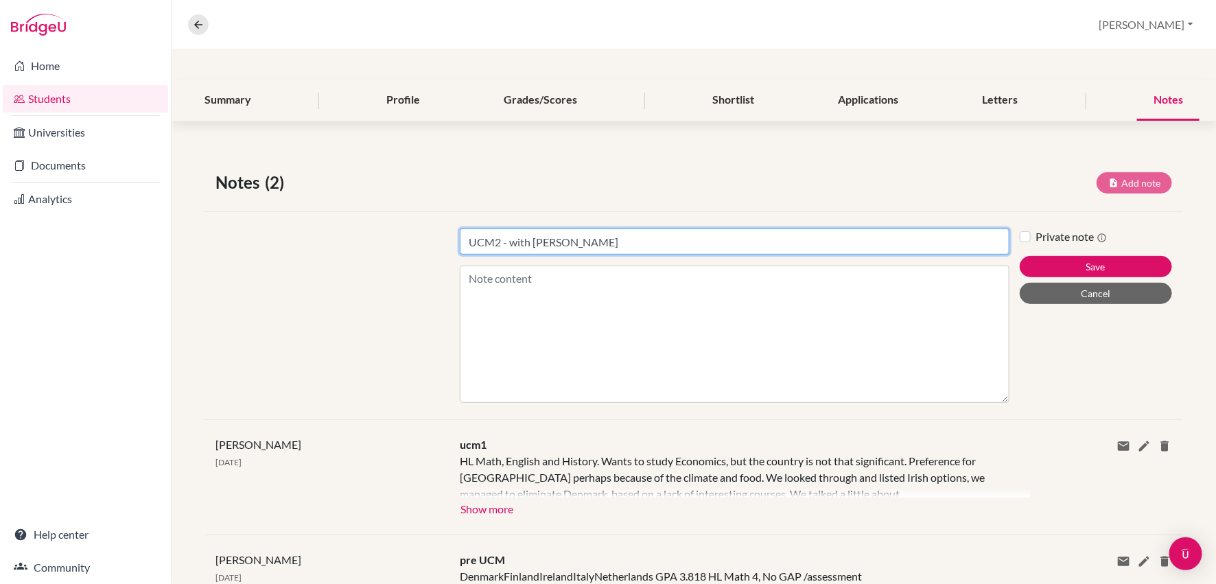
drag, startPoint x: 1003, startPoint y: 301, endPoint x: 1006, endPoint y: 430, distance: 129.0
click at [1006, 430] on div "Notes (2) Add note Title UCM2 - with [PERSON_NAME] Content Private note Save Ca…" at bounding box center [693, 409] width 1044 height 545
type input "UCM2 - with [PERSON_NAME]"
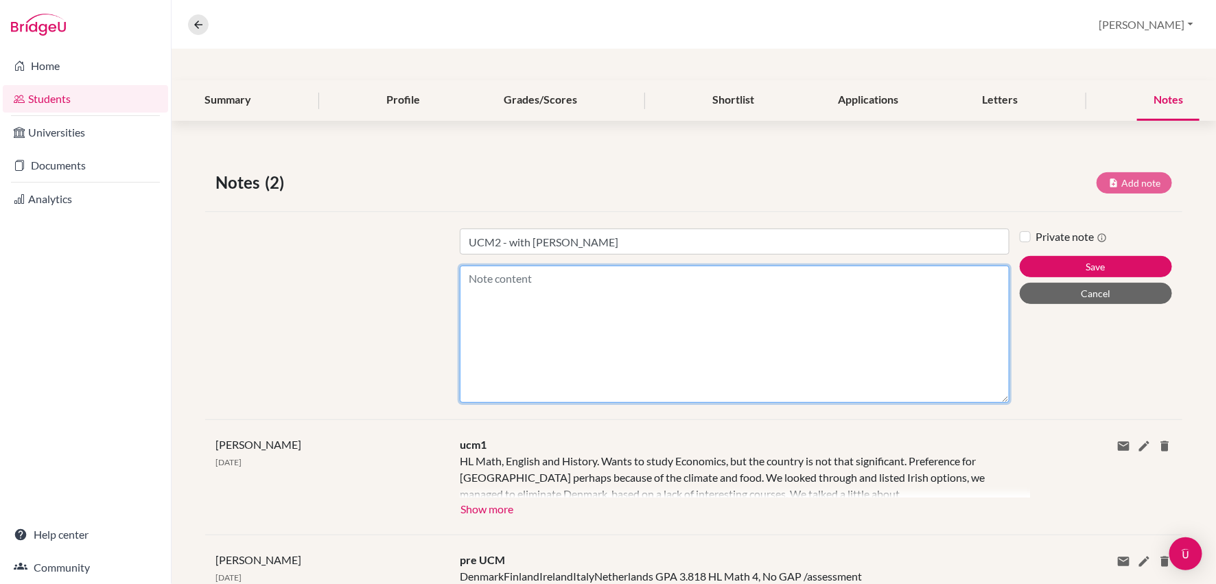
click at [517, 278] on textarea "Content" at bounding box center [734, 333] width 549 height 137
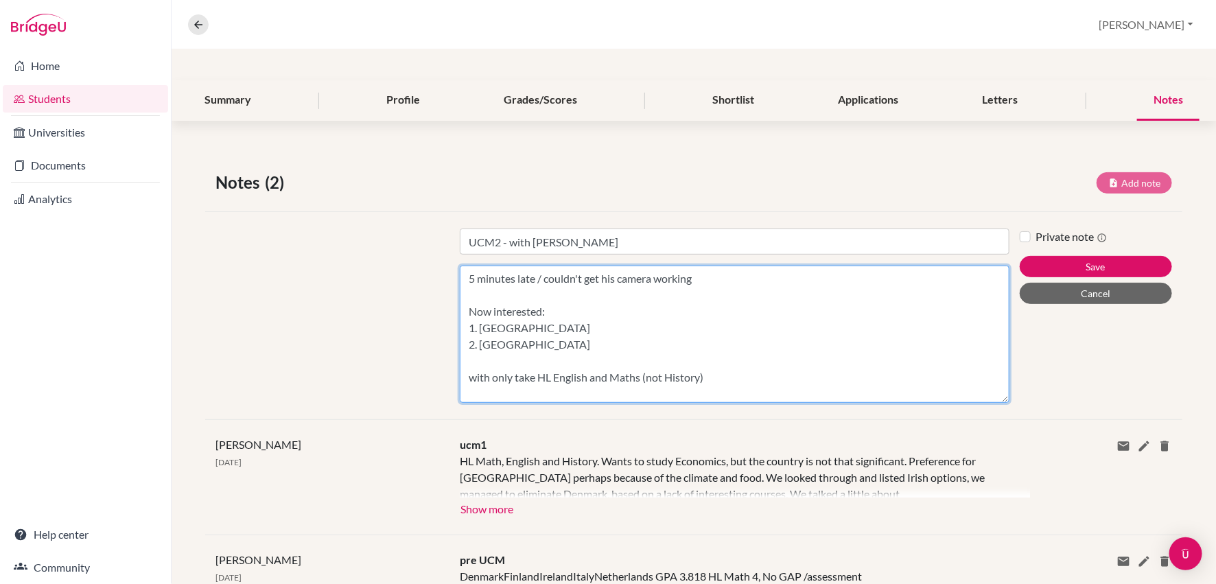
click at [490, 375] on textarea "5 minutes late / couldn't get his camera working Now interested: 1. [GEOGRAPHIC…" at bounding box center [734, 333] width 549 height 137
click at [469, 379] on textarea "5 minutes late / couldn't get his camera working Now interested: 1. [GEOGRAPHIC…" at bounding box center [734, 333] width 549 height 137
click at [737, 370] on textarea "5 minutes late / couldn't get his camera working Now interested: 1. [GEOGRAPHIC…" at bounding box center [734, 333] width 549 height 137
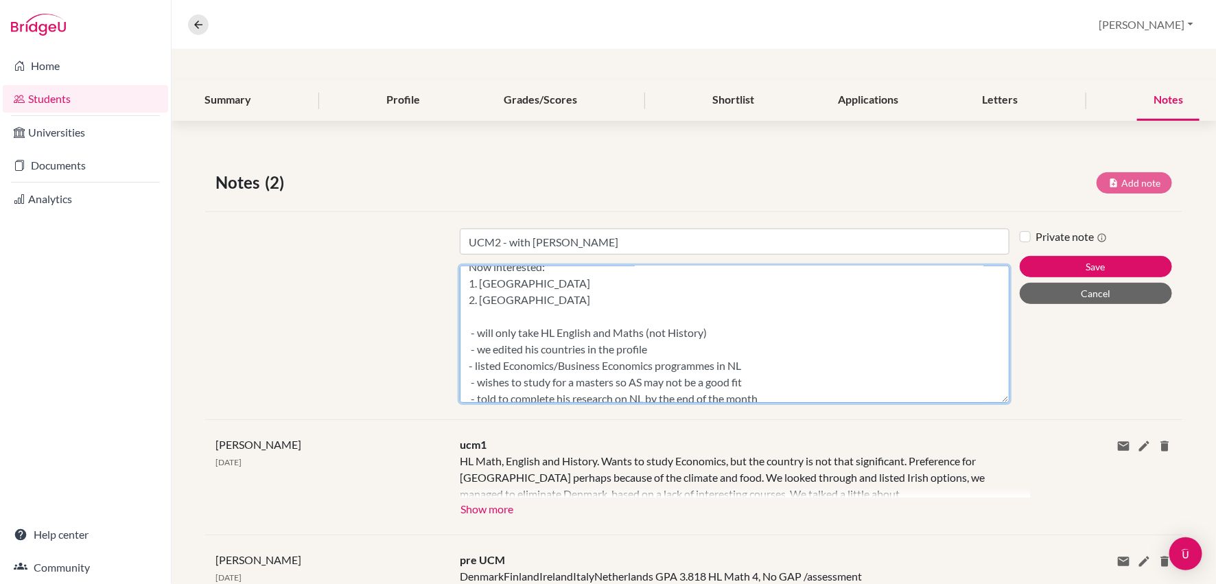
scroll to position [56, 0]
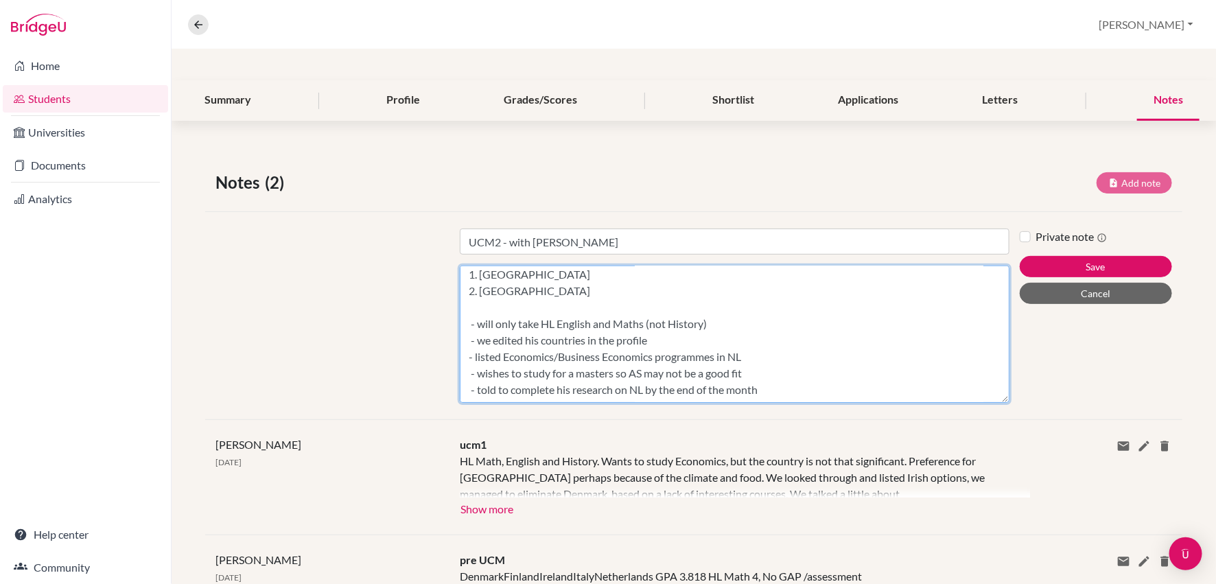
click at [763, 353] on textarea "5 minutes late / couldn't get his camera working Now interested: 1. Ireland 2. …" at bounding box center [734, 333] width 549 height 137
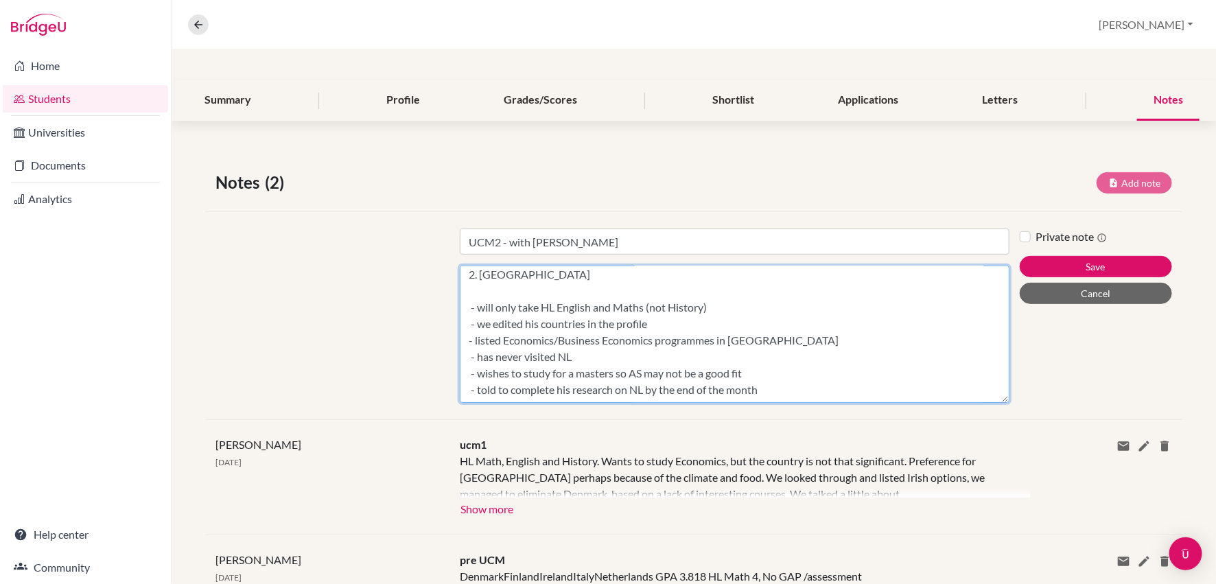
click at [772, 372] on textarea "5 minutes late / couldn't get his camera working Now interested: 1. Ireland 2. …" at bounding box center [734, 333] width 549 height 137
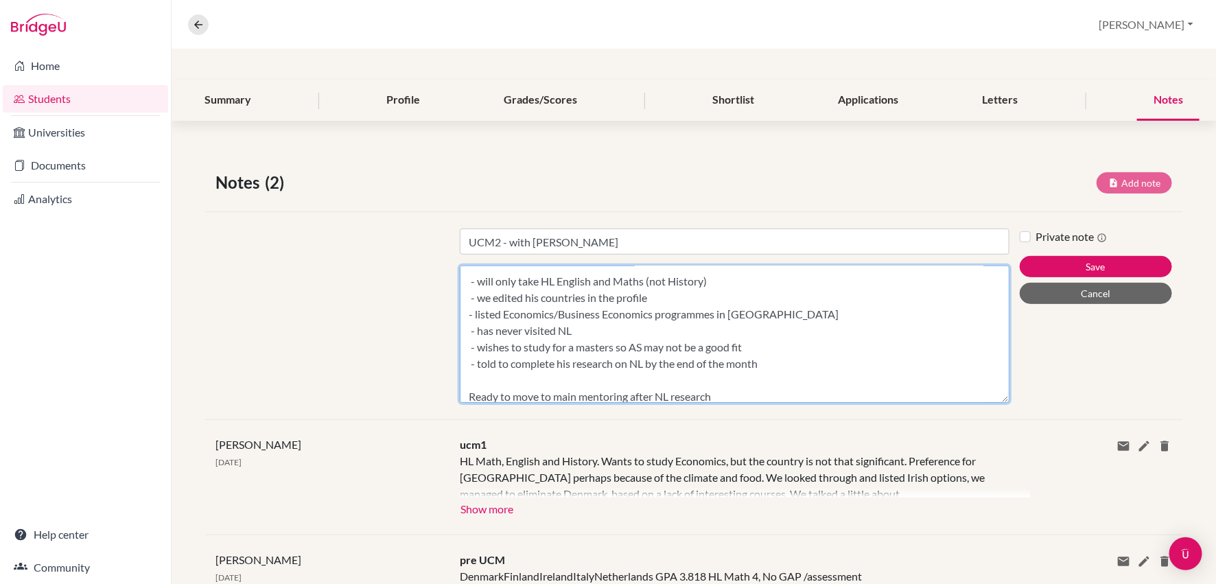
scroll to position [113, 0]
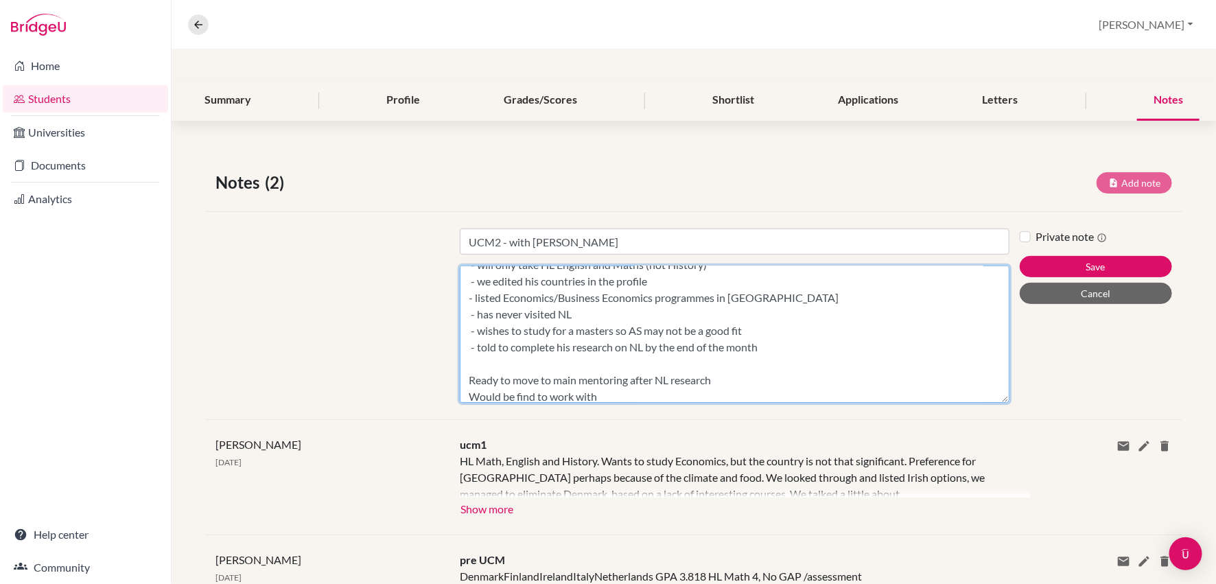
click at [532, 390] on textarea "5 minutes late / couldn't get his camera working Now interested: 1. Ireland 2. …" at bounding box center [734, 333] width 549 height 137
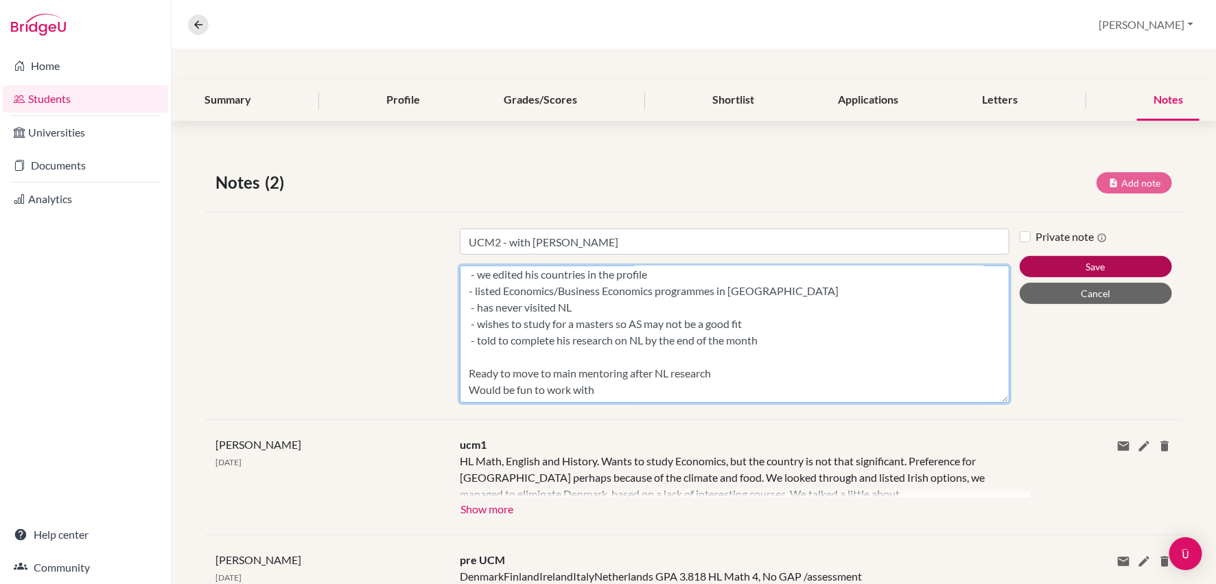
type textarea "5 minutes late / couldn't get his camera working Now interested: 1. Ireland 2. …"
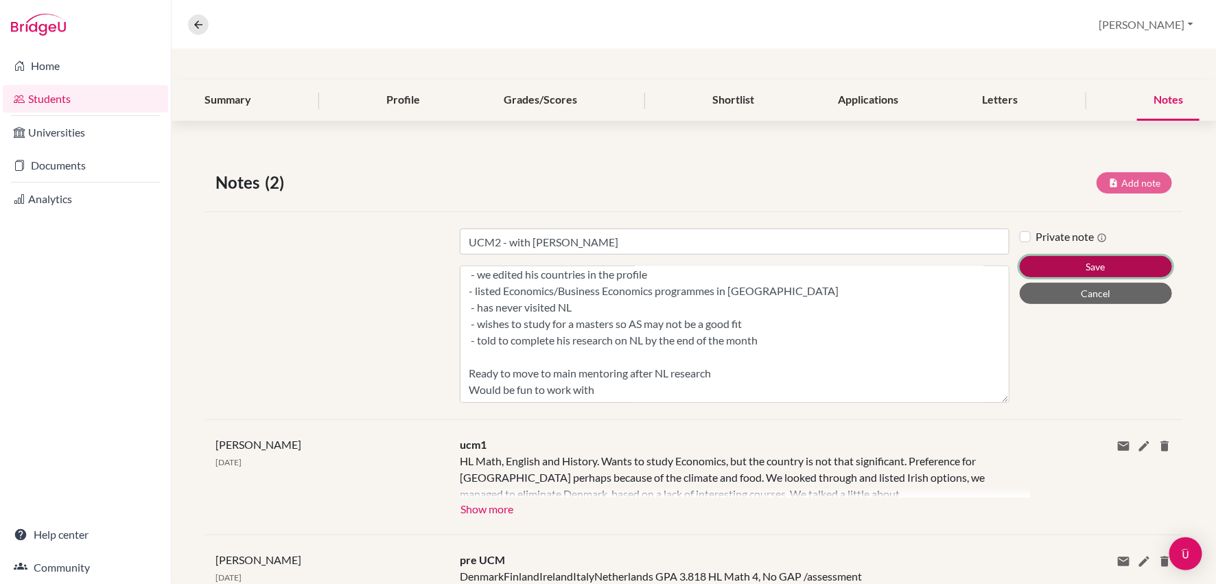
click at [1107, 270] on button "Save" at bounding box center [1095, 266] width 152 height 21
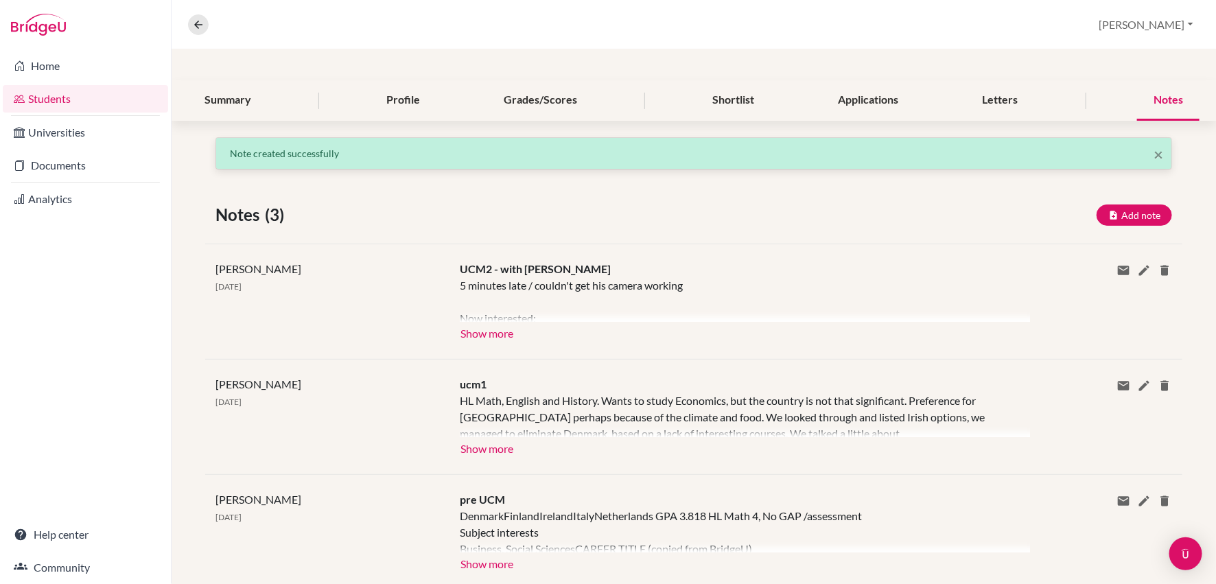
scroll to position [0, 0]
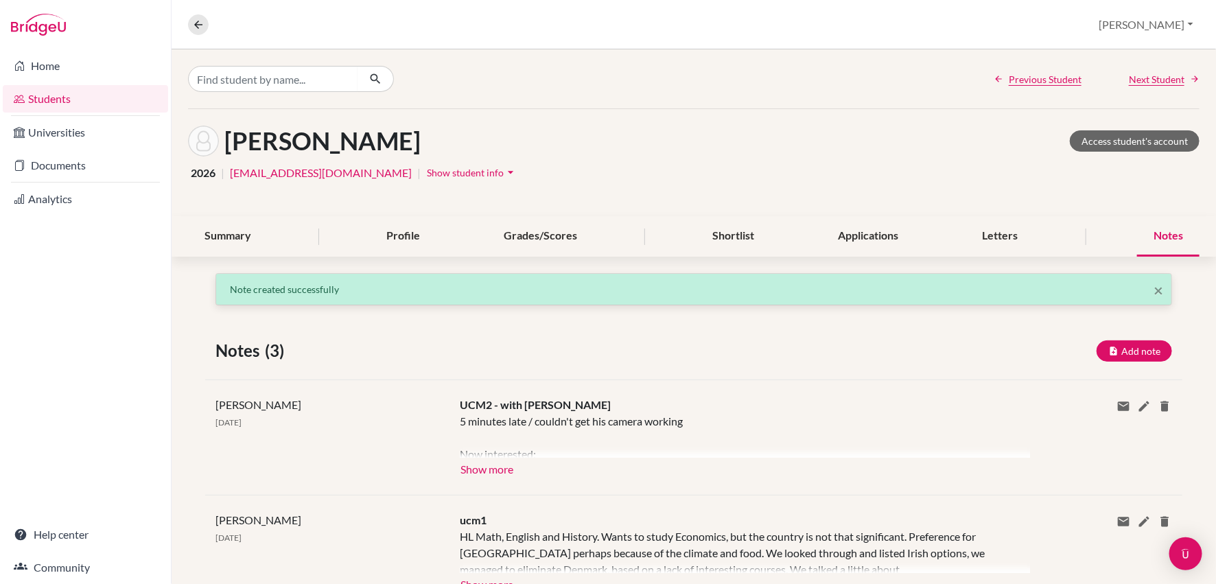
click at [74, 96] on link "Students" at bounding box center [85, 98] width 165 height 27
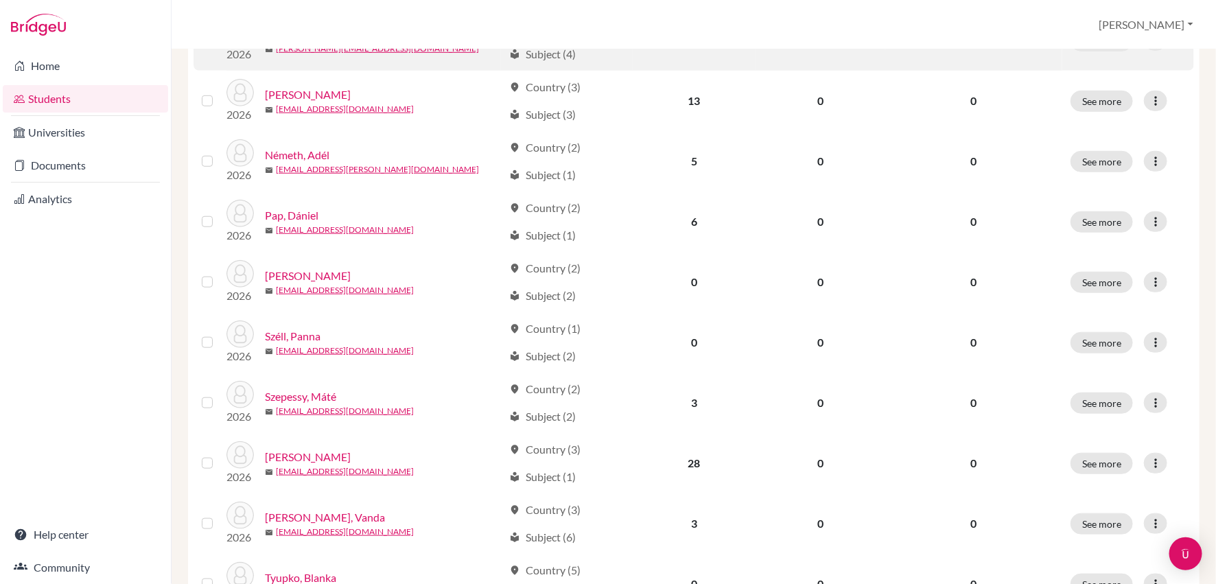
scroll to position [442, 0]
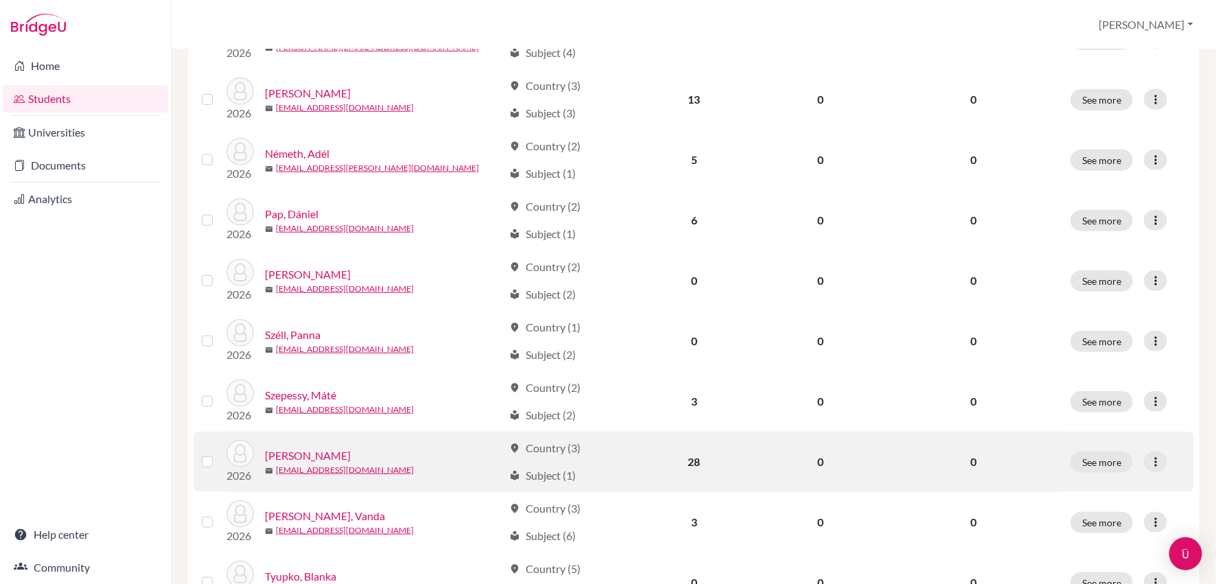
click at [311, 457] on link "[PERSON_NAME]" at bounding box center [308, 455] width 86 height 16
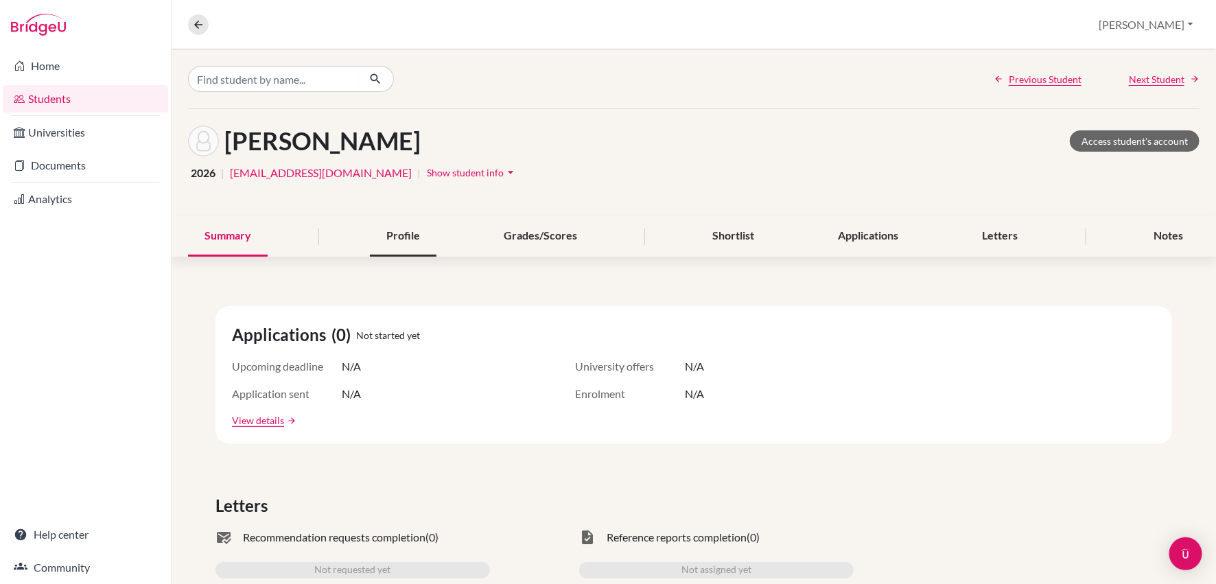
click at [410, 248] on div "Profile" at bounding box center [403, 236] width 67 height 40
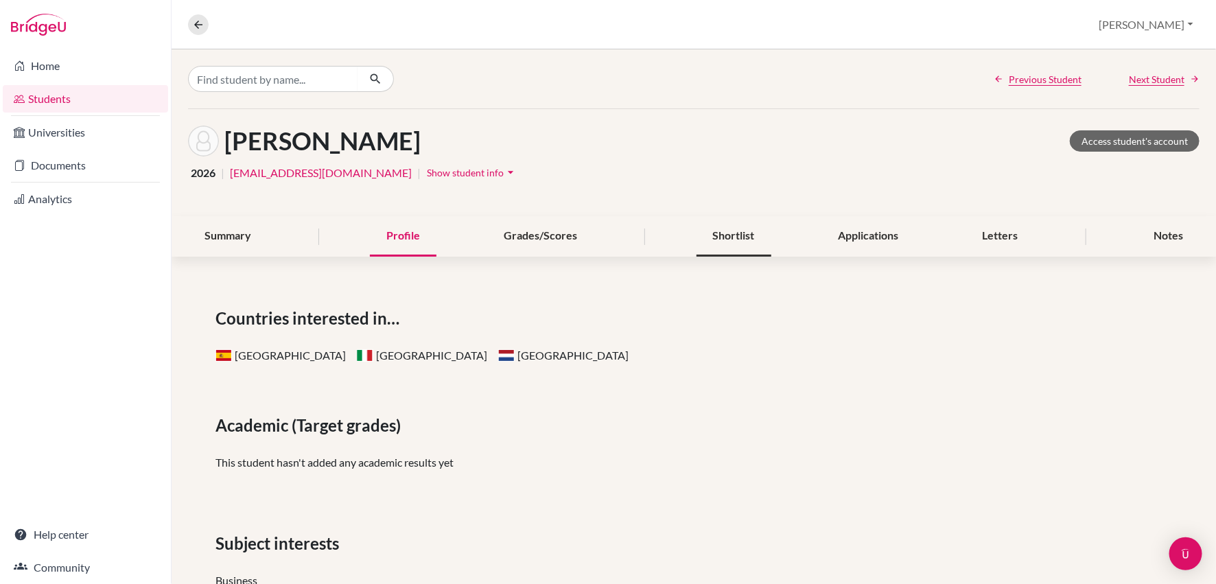
click at [740, 236] on div "Shortlist" at bounding box center [733, 236] width 75 height 40
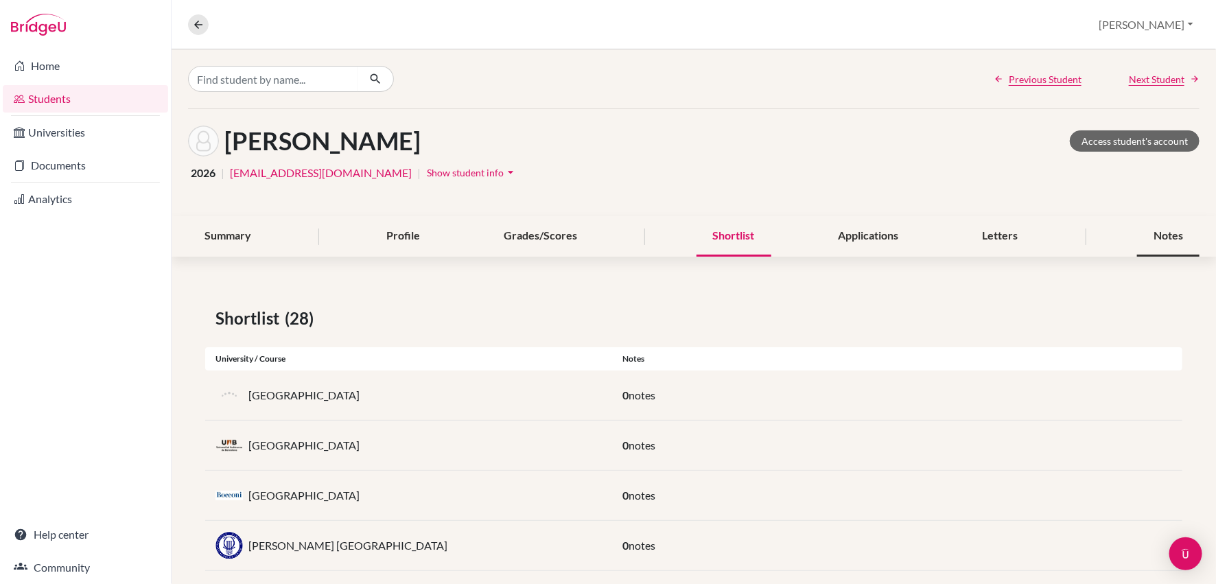
click at [1167, 238] on div "Notes" at bounding box center [1168, 236] width 62 height 40
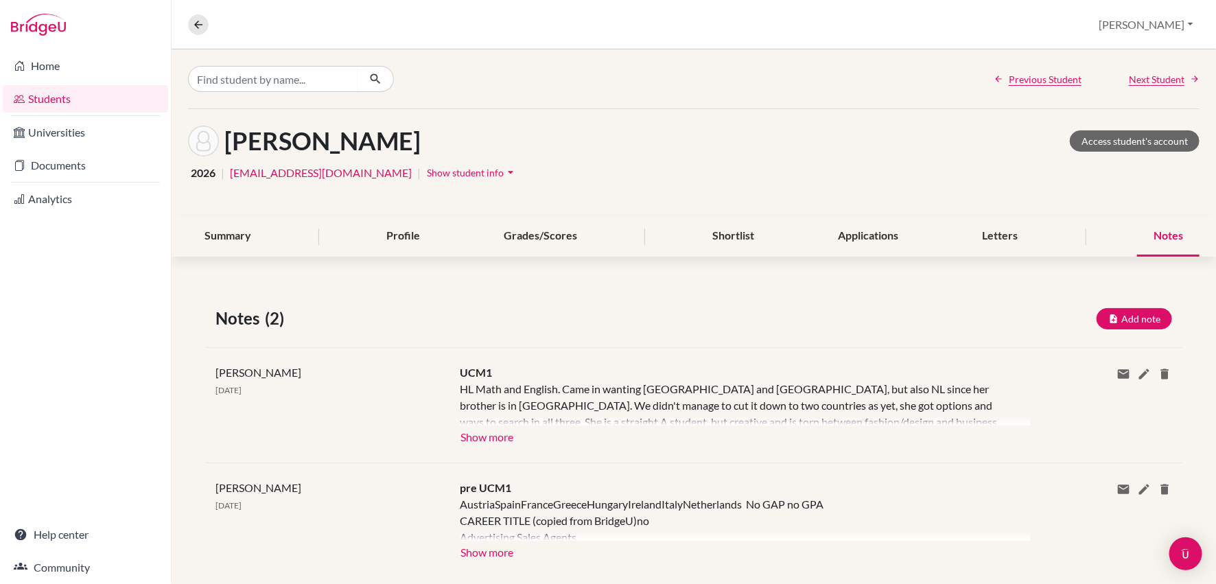
click at [486, 444] on div "[PERSON_NAME] [DATE] UCM1 HL Math and English. Came in wanting [GEOGRAPHIC_DATA…" at bounding box center [693, 404] width 977 height 115
click at [486, 438] on button "Show more" at bounding box center [487, 435] width 54 height 21
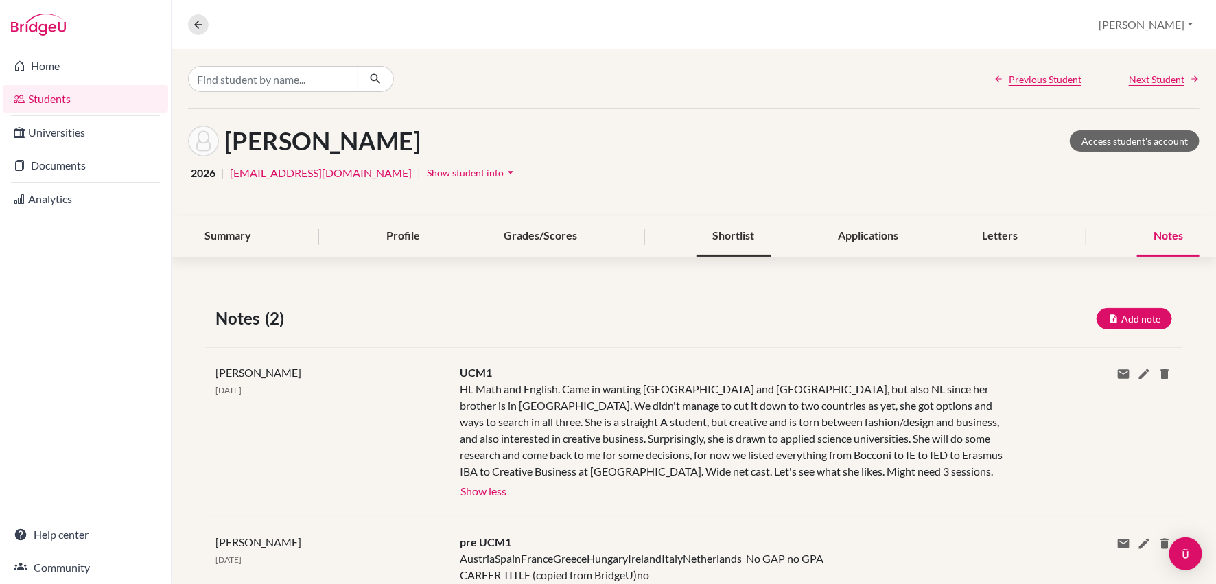
click at [730, 244] on div "Shortlist" at bounding box center [733, 236] width 75 height 40
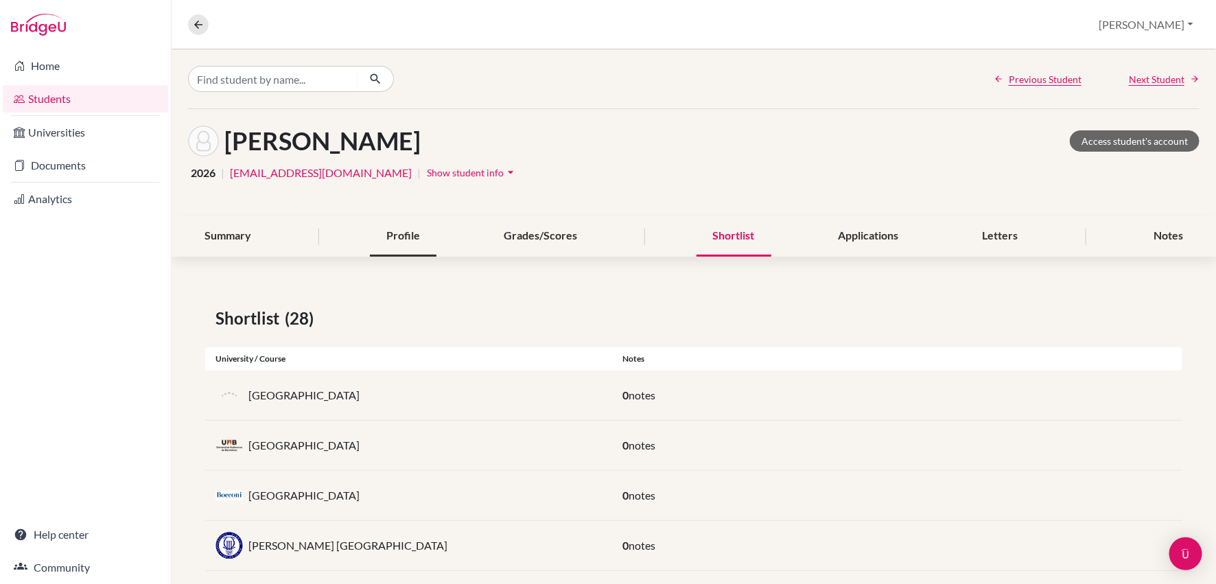
click at [399, 234] on div "Profile" at bounding box center [403, 236] width 67 height 40
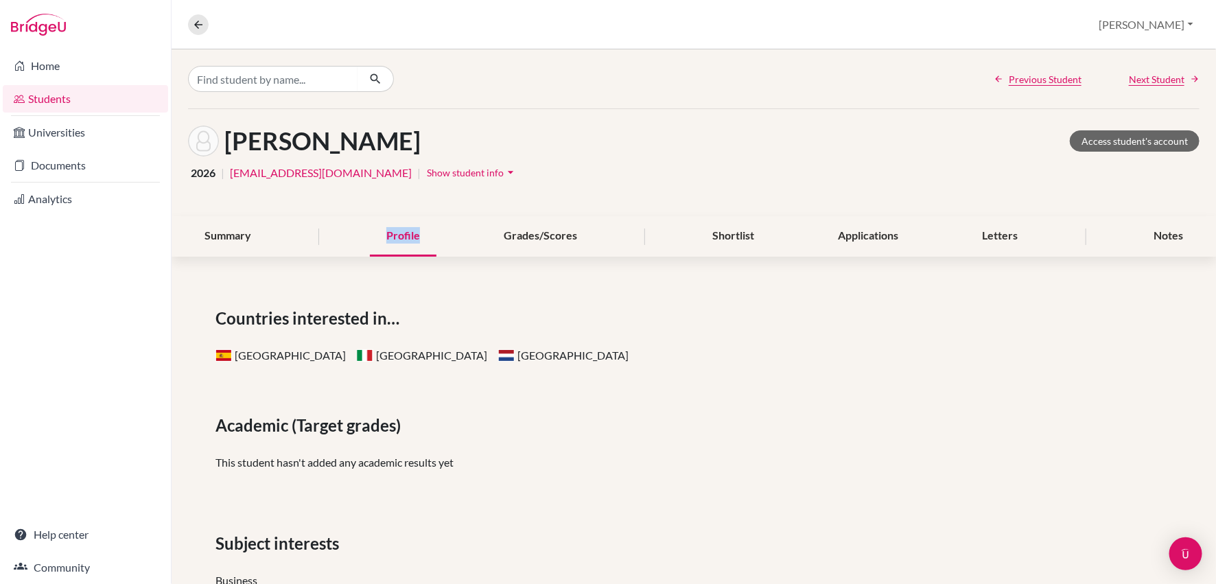
click at [399, 234] on div "Profile" at bounding box center [403, 236] width 67 height 40
click at [727, 231] on div "Shortlist" at bounding box center [733, 236] width 75 height 40
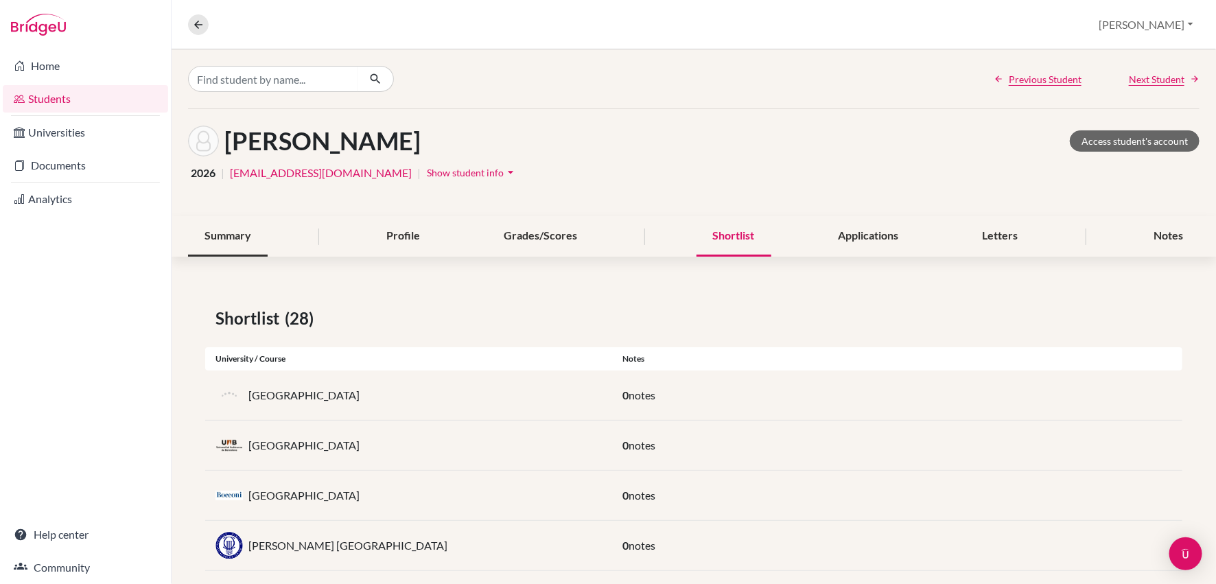
click at [241, 237] on div "Summary" at bounding box center [228, 236] width 80 height 40
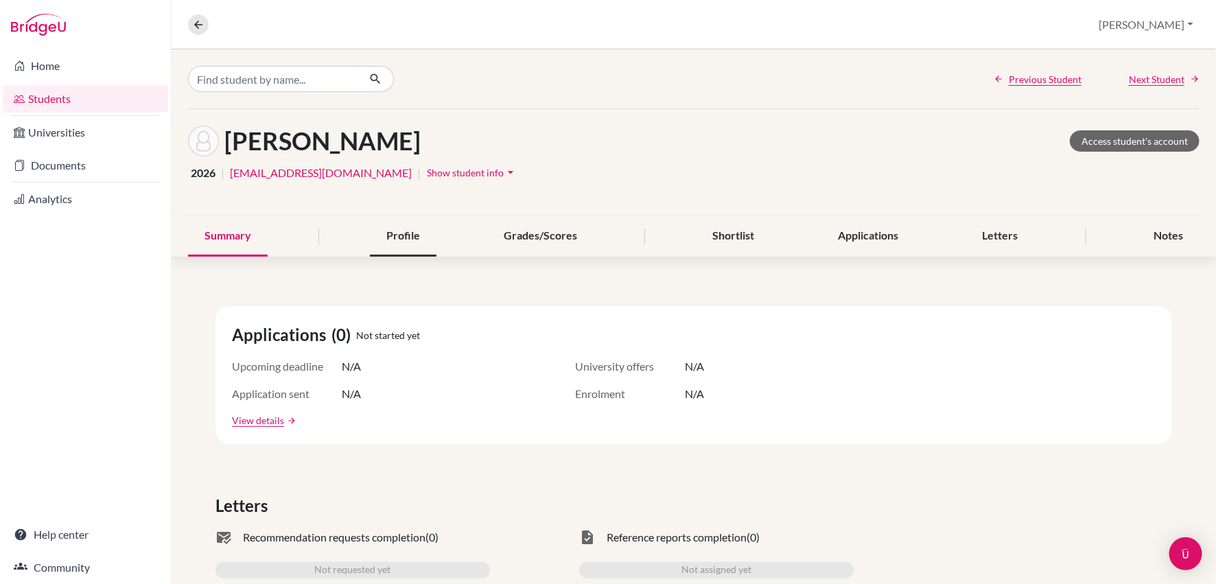
click at [408, 235] on div "Profile" at bounding box center [403, 236] width 67 height 40
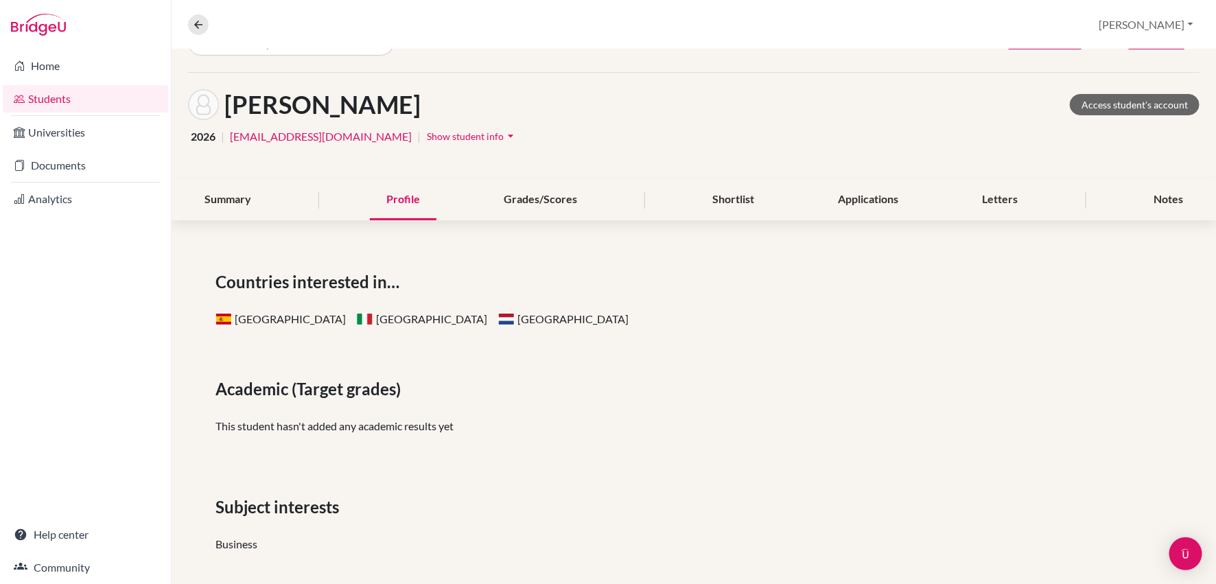
scroll to position [43, 0]
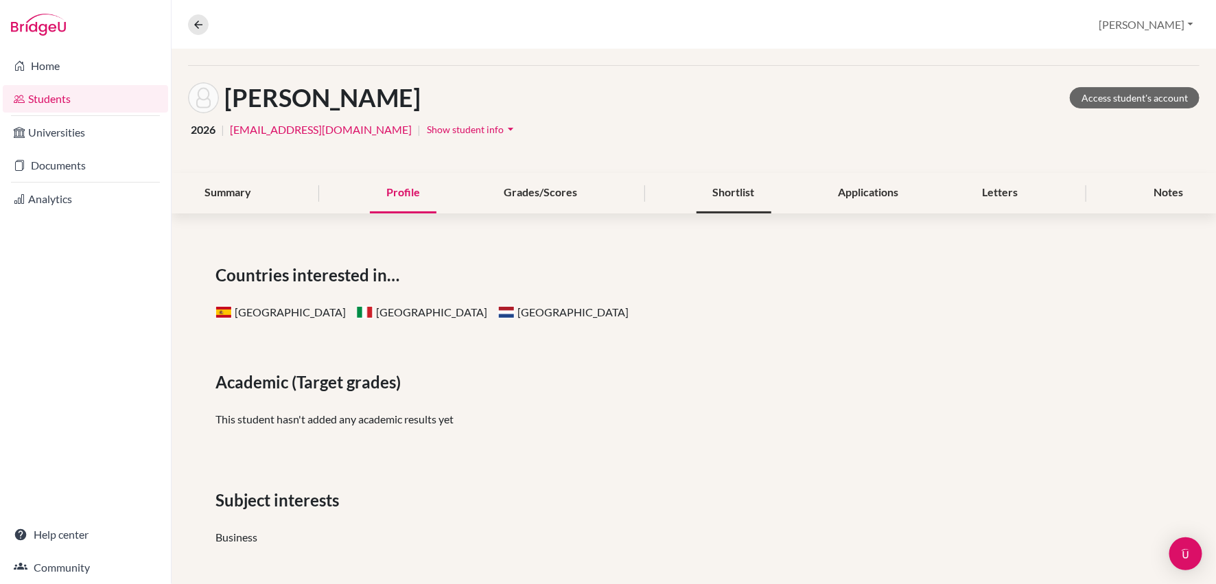
click at [718, 184] on div "Shortlist" at bounding box center [733, 193] width 75 height 40
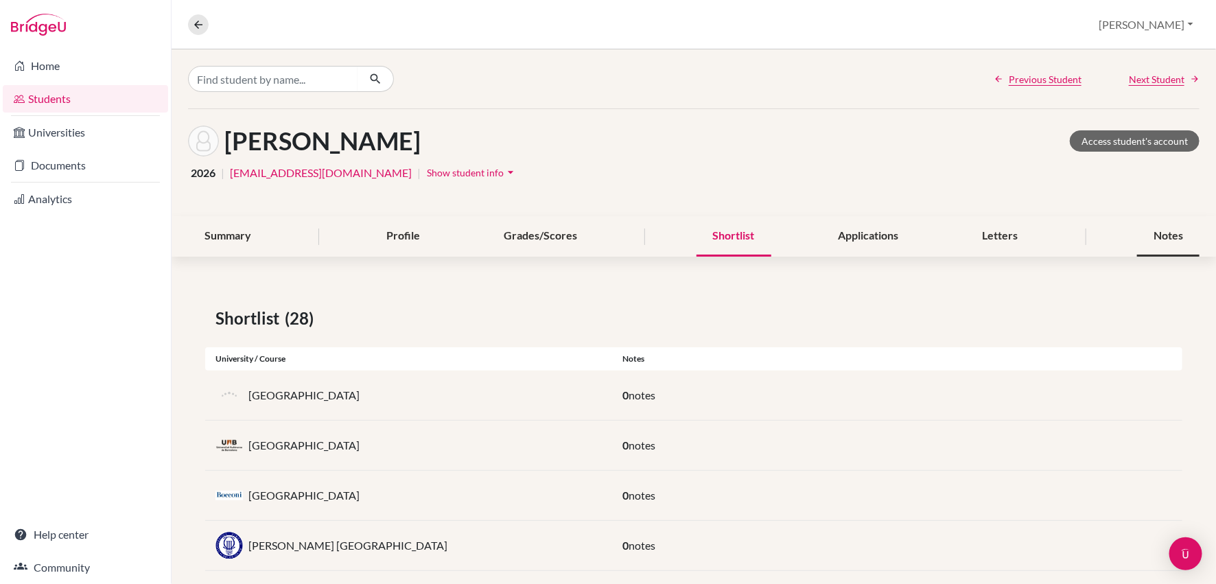
click at [1172, 238] on div "Notes" at bounding box center [1168, 236] width 62 height 40
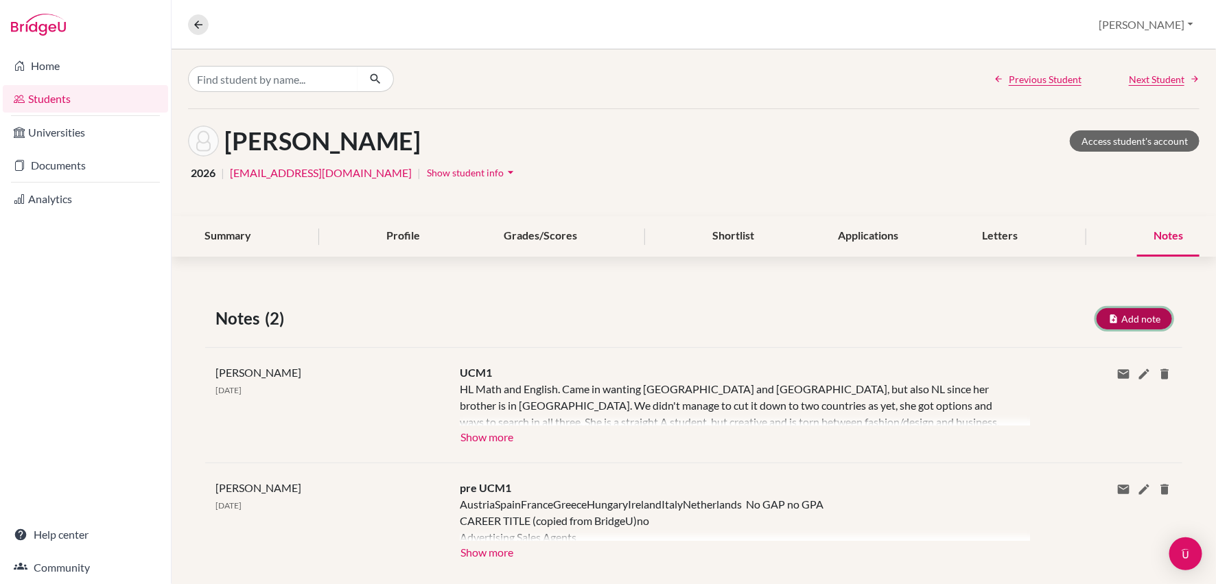
click at [1130, 310] on button "Add note" at bounding box center [1133, 318] width 75 height 21
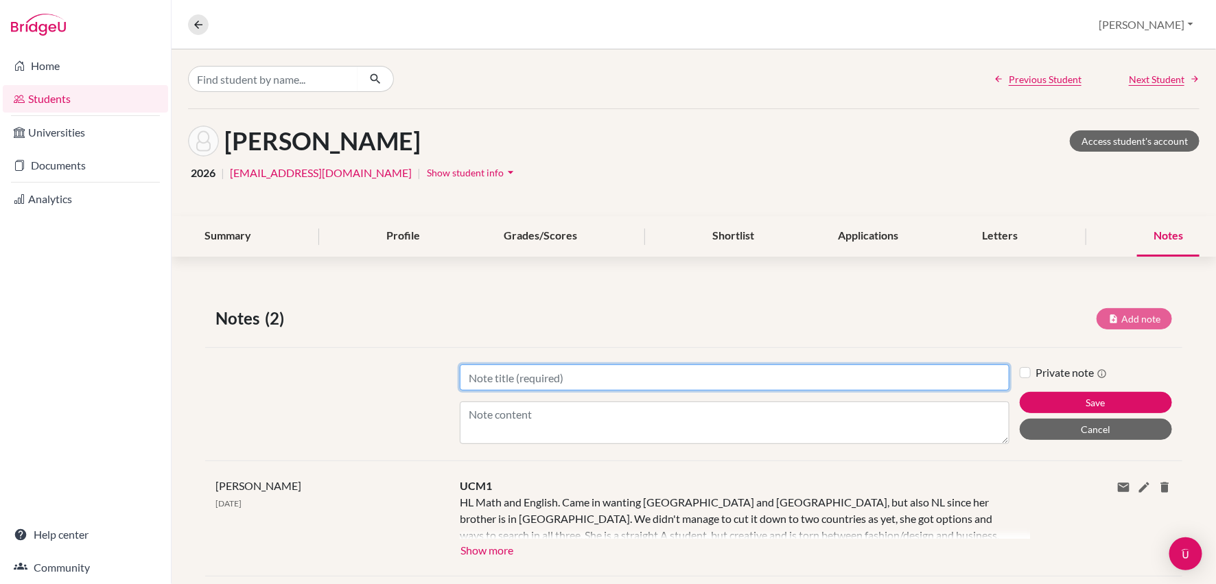
click at [480, 383] on input "Title" at bounding box center [734, 377] width 549 height 26
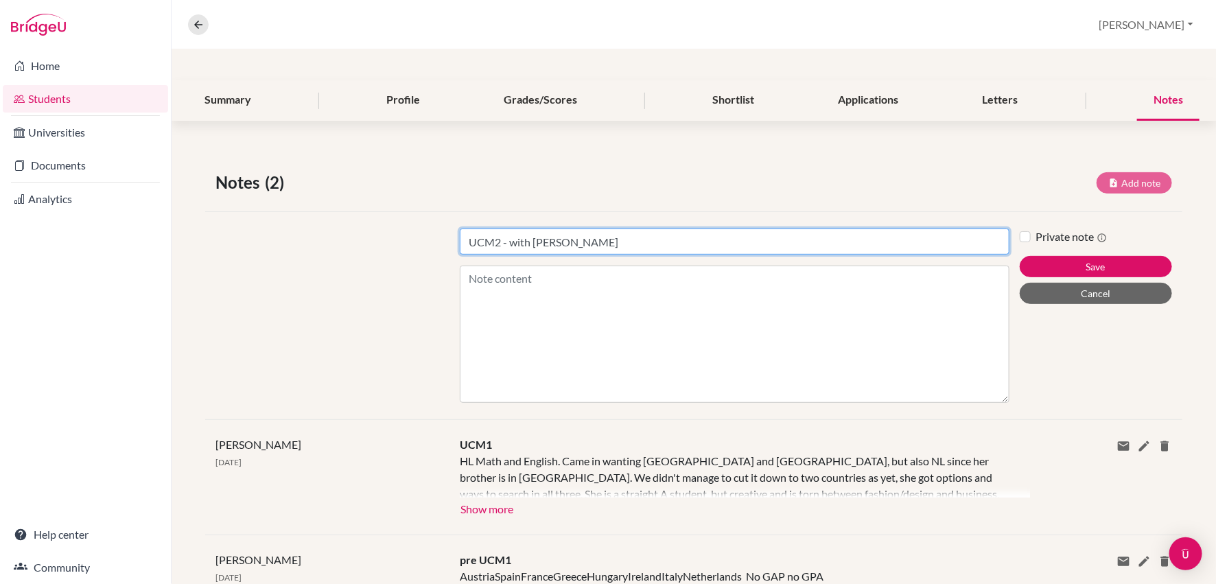
drag, startPoint x: 1005, startPoint y: 299, endPoint x: 1010, endPoint y: 497, distance: 198.3
click at [1010, 497] on div "Notes (2) Add note Title UCM2 - with [PERSON_NAME] Content Private note Save Ca…" at bounding box center [693, 409] width 1044 height 545
type input "UCM2 - with [PERSON_NAME]"
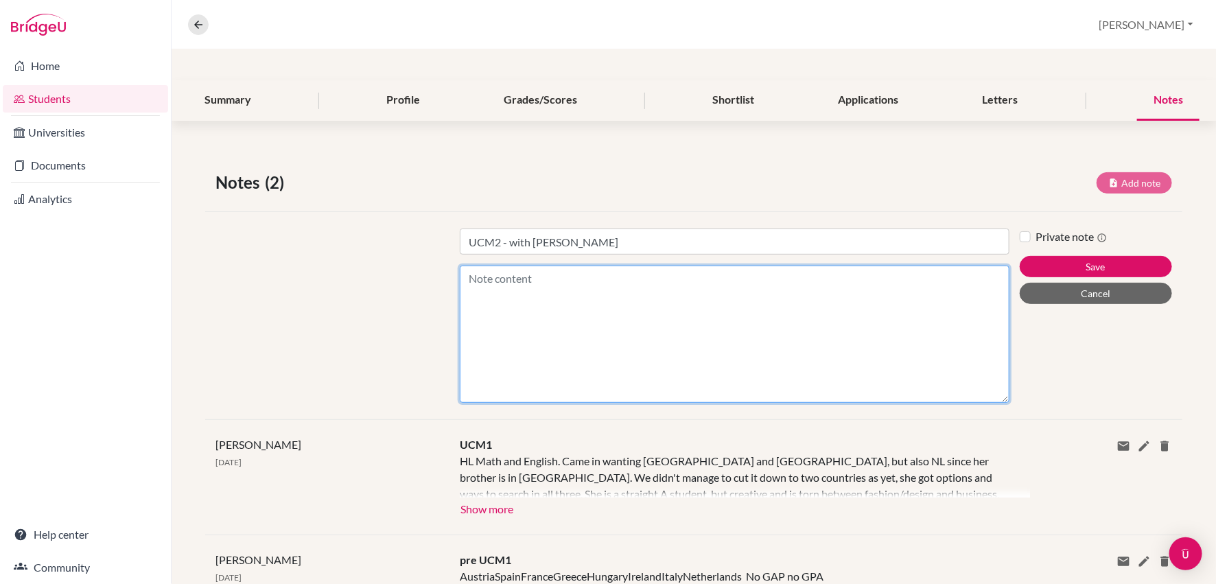
click at [492, 276] on textarea "Content" at bounding box center [734, 333] width 549 height 137
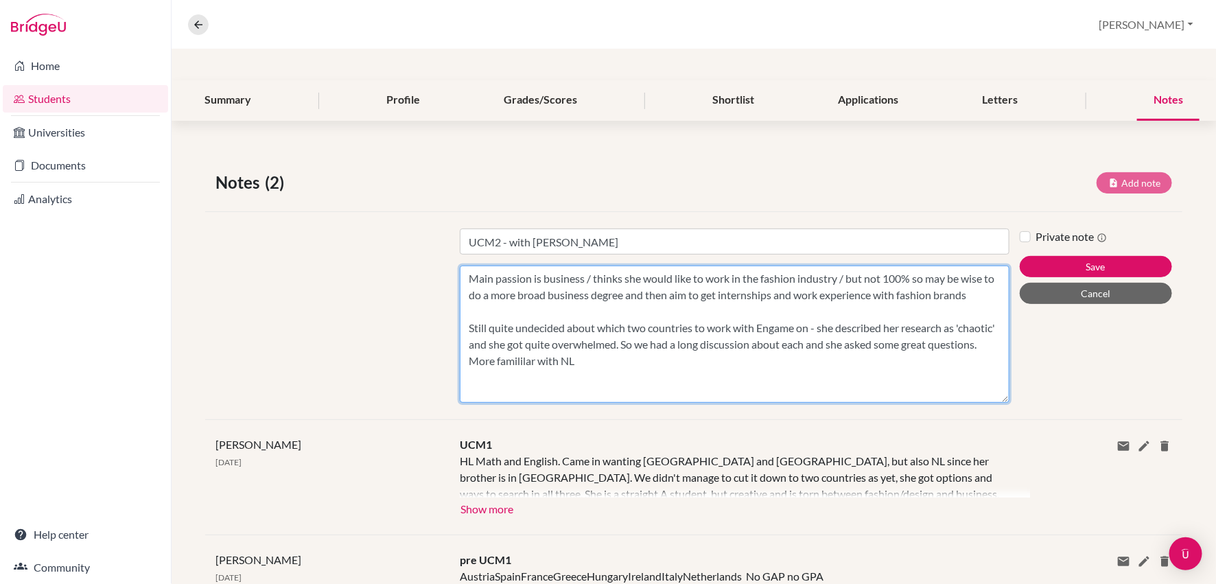
click at [585, 359] on textarea "Main passion is business / thinks she would like to work in the fashion industr…" at bounding box center [734, 333] width 549 height 137
click at [632, 354] on textarea "Main passion is business / thinks she would like to work in the fashion industr…" at bounding box center [734, 333] width 549 height 137
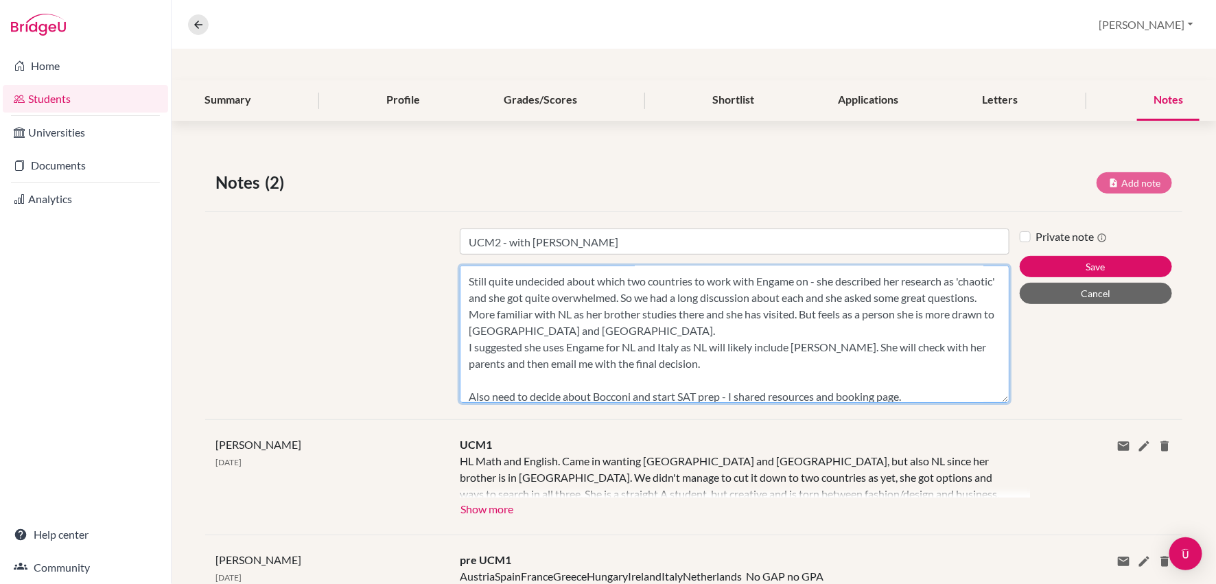
scroll to position [63, 0]
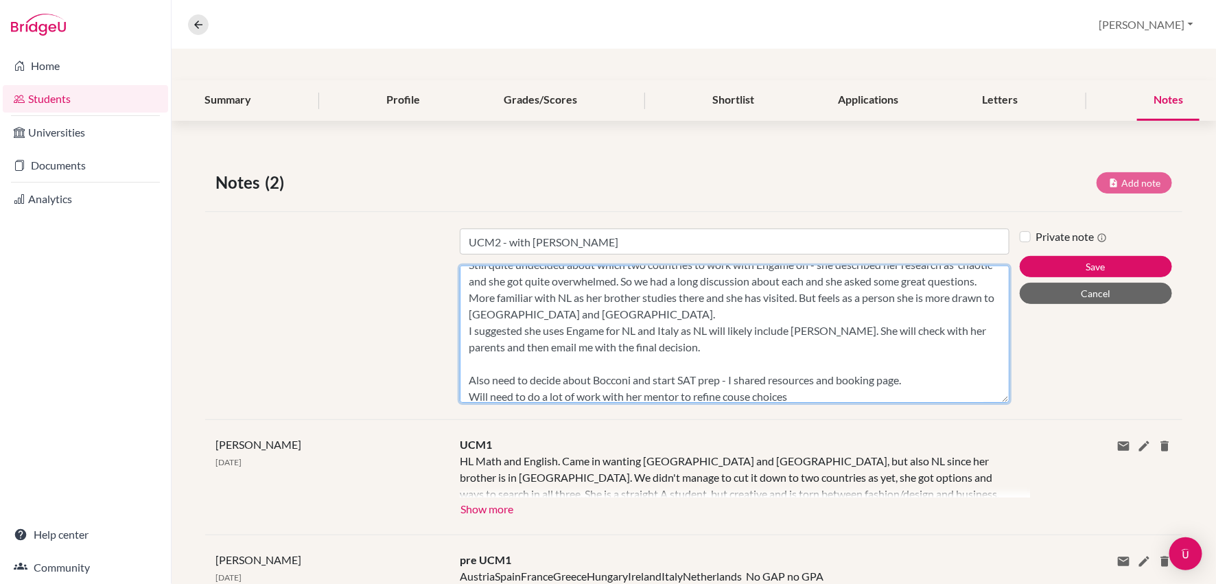
click at [744, 394] on textarea "Main passion is business / thinks she would like to work in the fashion industr…" at bounding box center [734, 333] width 549 height 137
click at [812, 392] on textarea "Main passion is business / thinks she would like to work in the fashion industr…" at bounding box center [734, 333] width 549 height 137
type textarea "Main passion is business / thinks she would like to work in the fashion industr…"
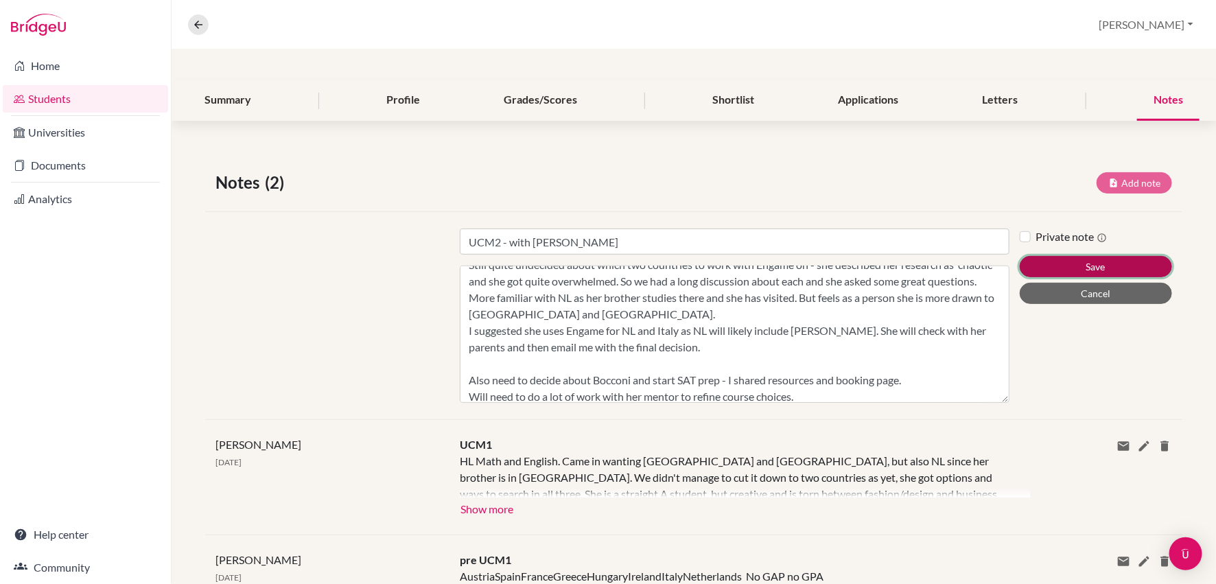
click at [1075, 262] on button "Save" at bounding box center [1095, 266] width 152 height 21
